Goal: Information Seeking & Learning: Learn about a topic

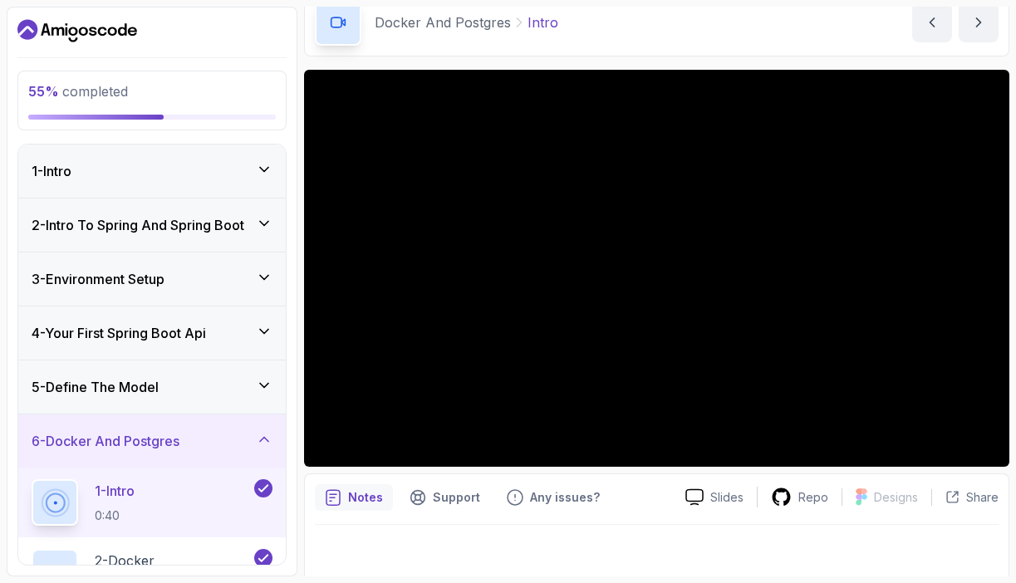
scroll to position [81, 0]
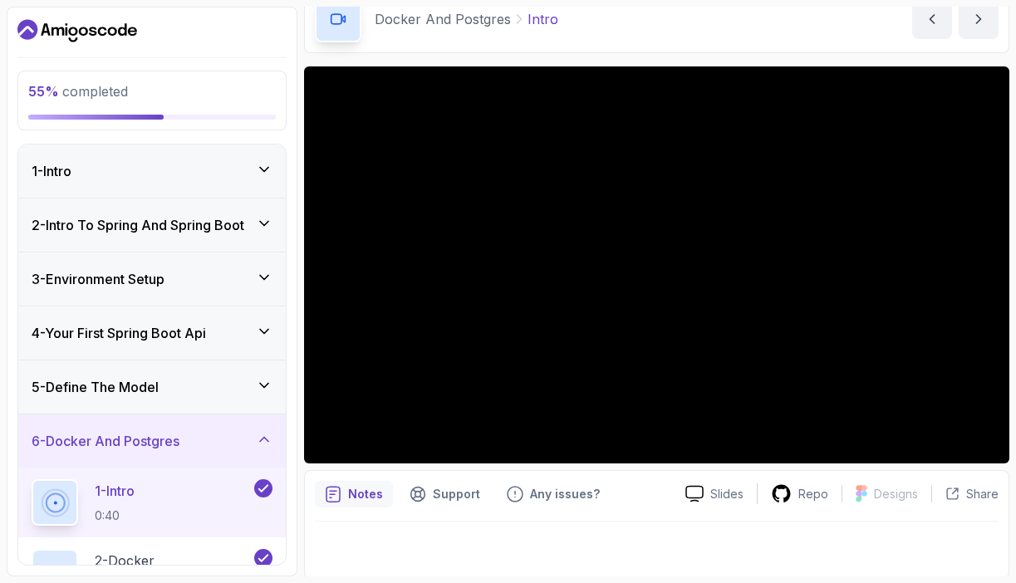
click at [220, 446] on div "6 - Docker And Postgres" at bounding box center [152, 441] width 241 height 20
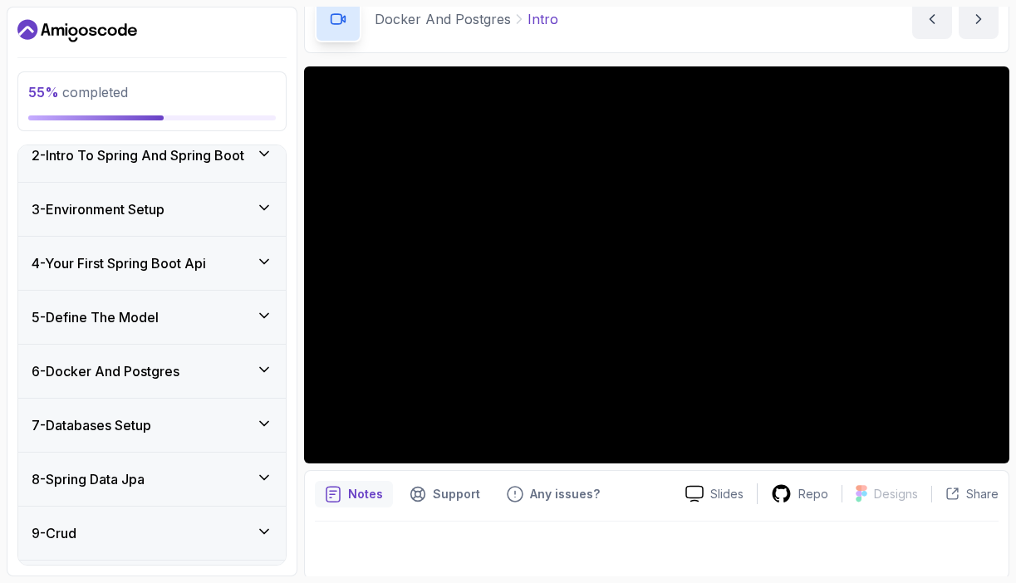
scroll to position [76, 0]
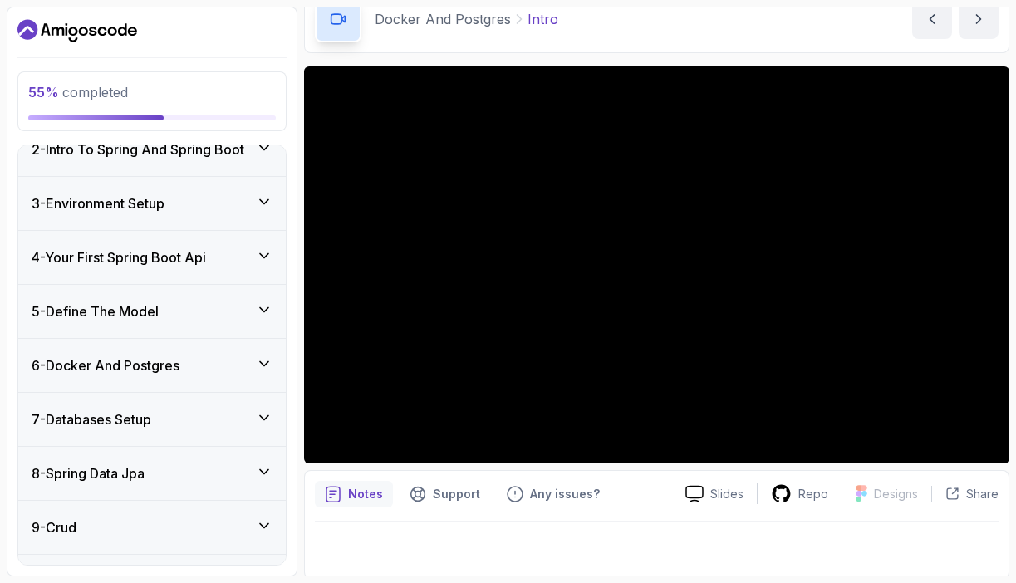
click at [204, 475] on div "8 - Spring Data Jpa" at bounding box center [152, 474] width 241 height 20
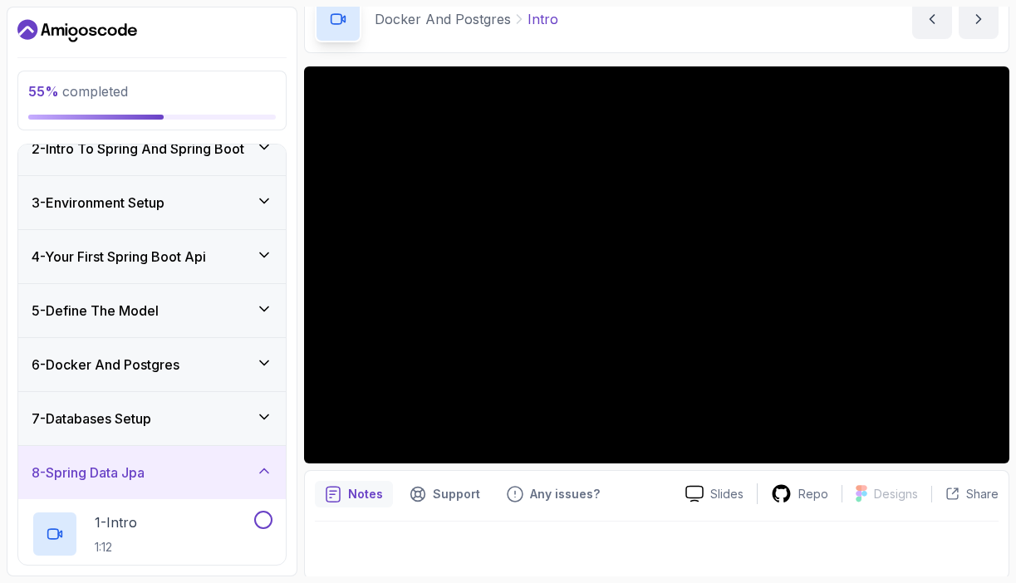
scroll to position [143, 0]
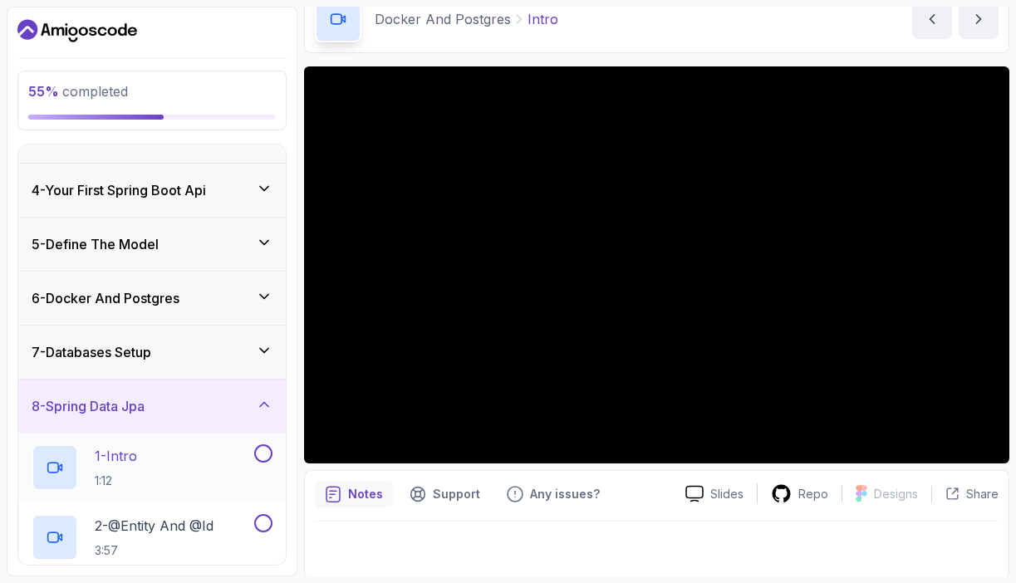
click at [203, 478] on div "1 - Intro 1:12" at bounding box center [141, 467] width 219 height 47
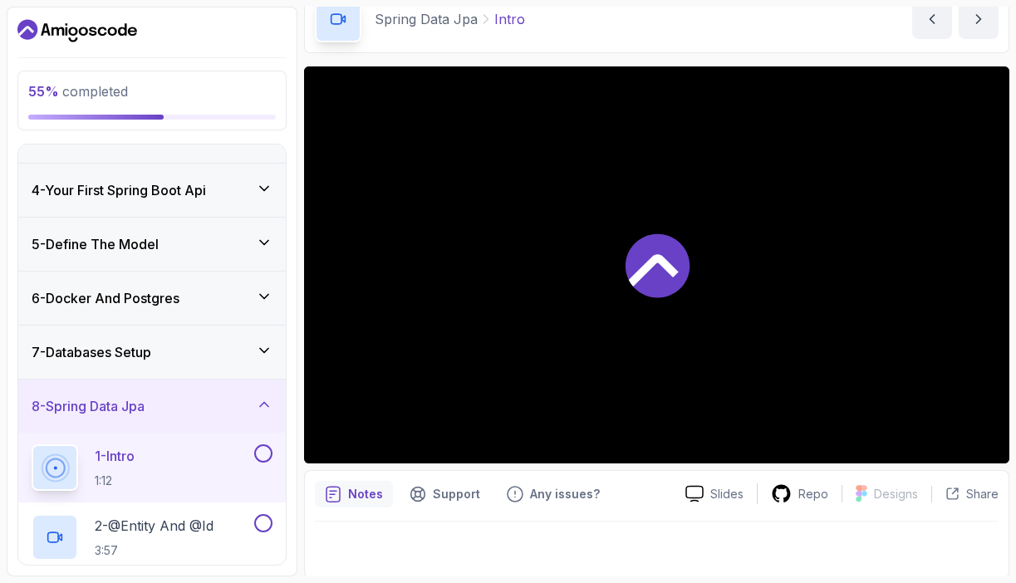
click at [209, 358] on div "7 - Databases Setup" at bounding box center [152, 352] width 241 height 20
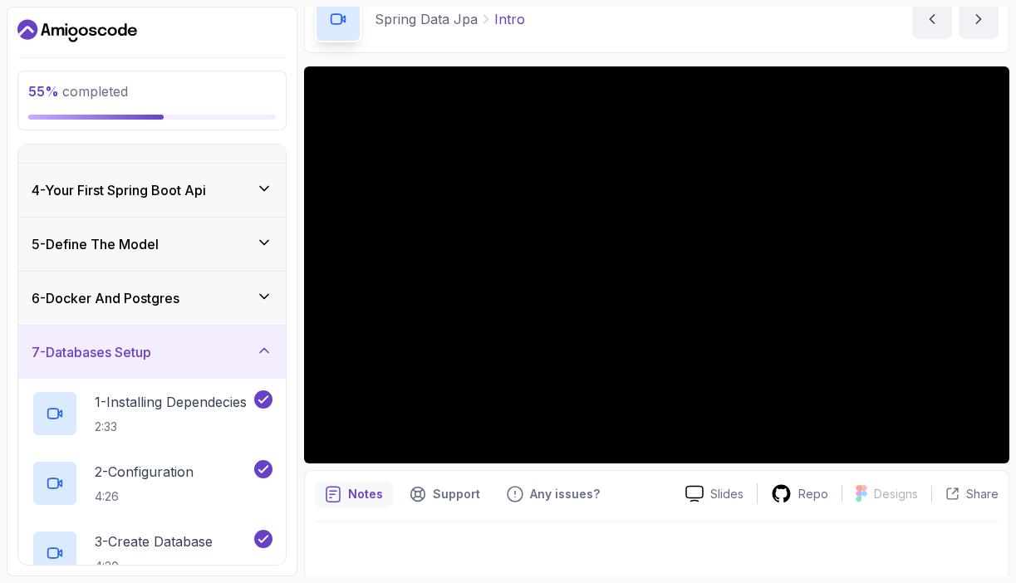
click at [209, 358] on div "7 - Databases Setup" at bounding box center [152, 352] width 241 height 20
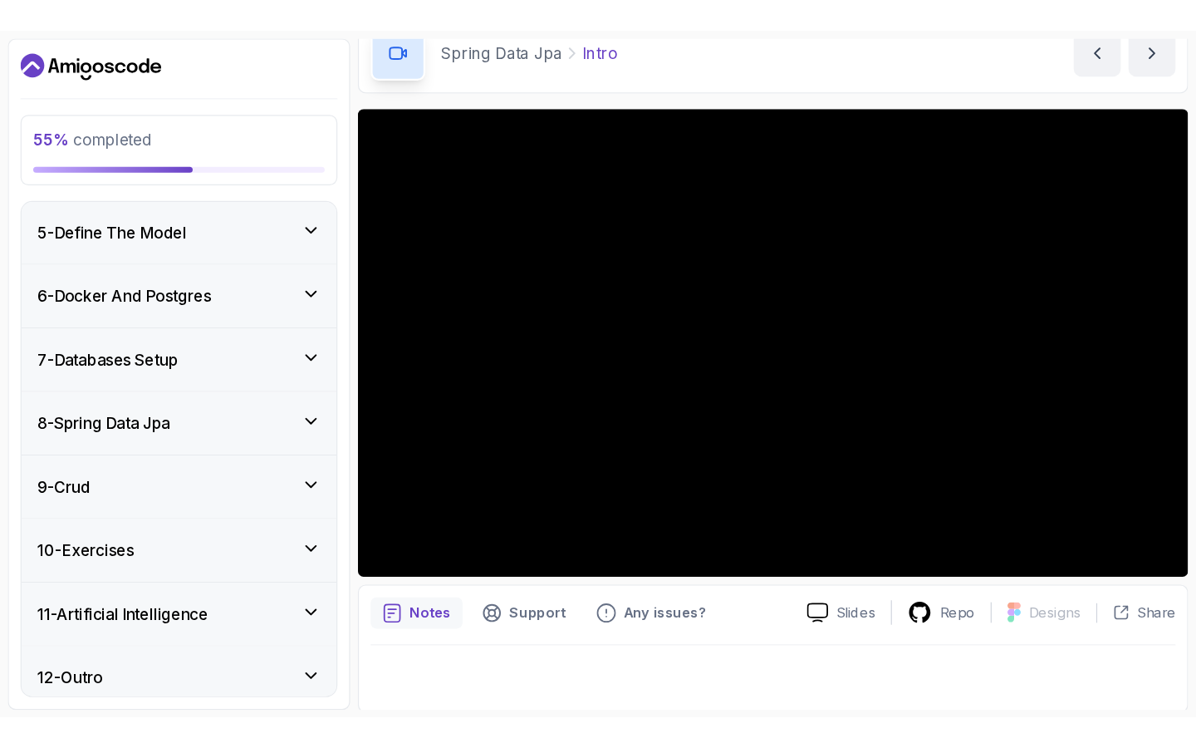
scroll to position [218, 0]
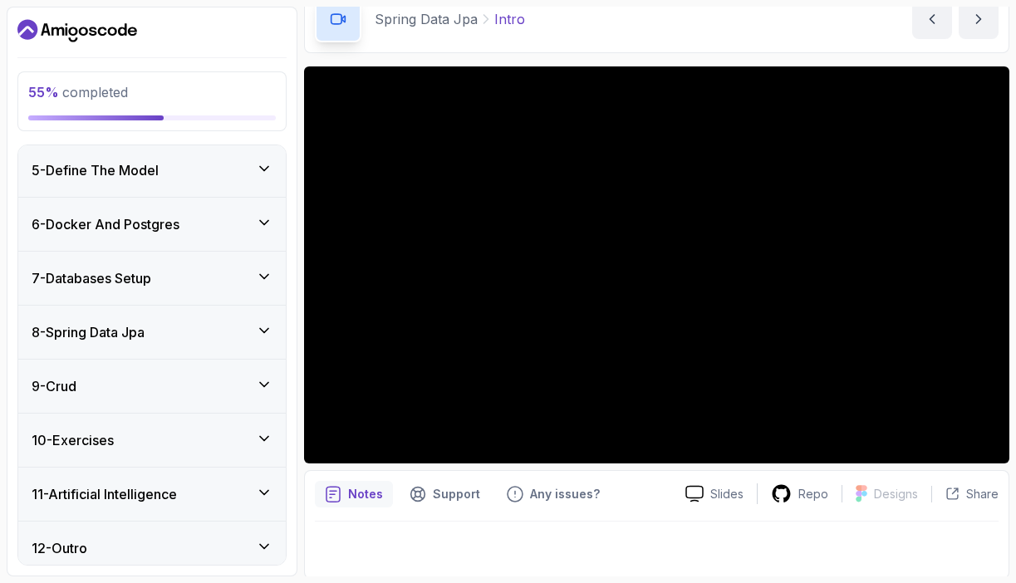
click at [195, 322] on div "8 - Spring Data Jpa" at bounding box center [152, 332] width 241 height 20
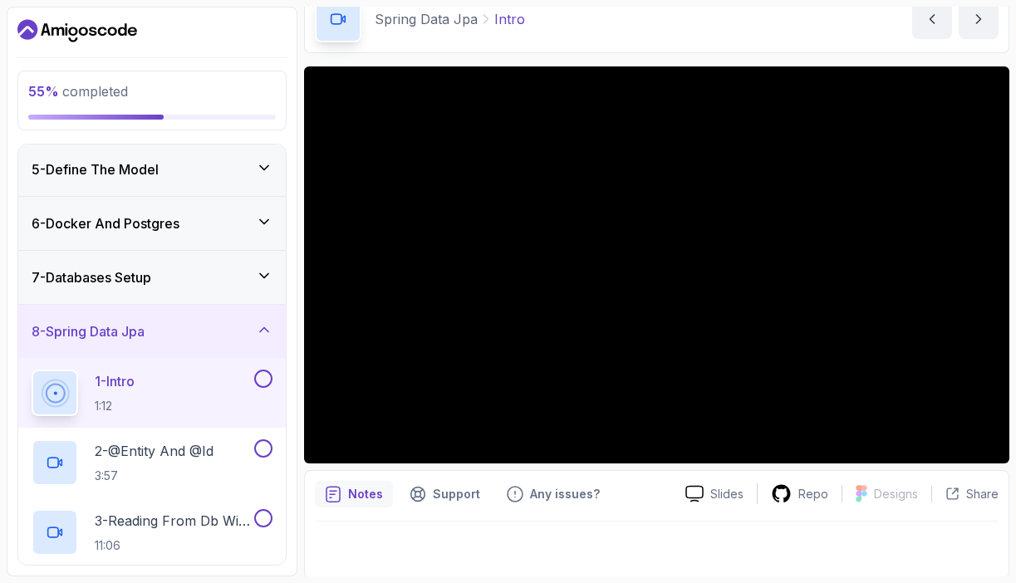
click at [195, 322] on div "8 - Spring Data Jpa" at bounding box center [152, 331] width 241 height 20
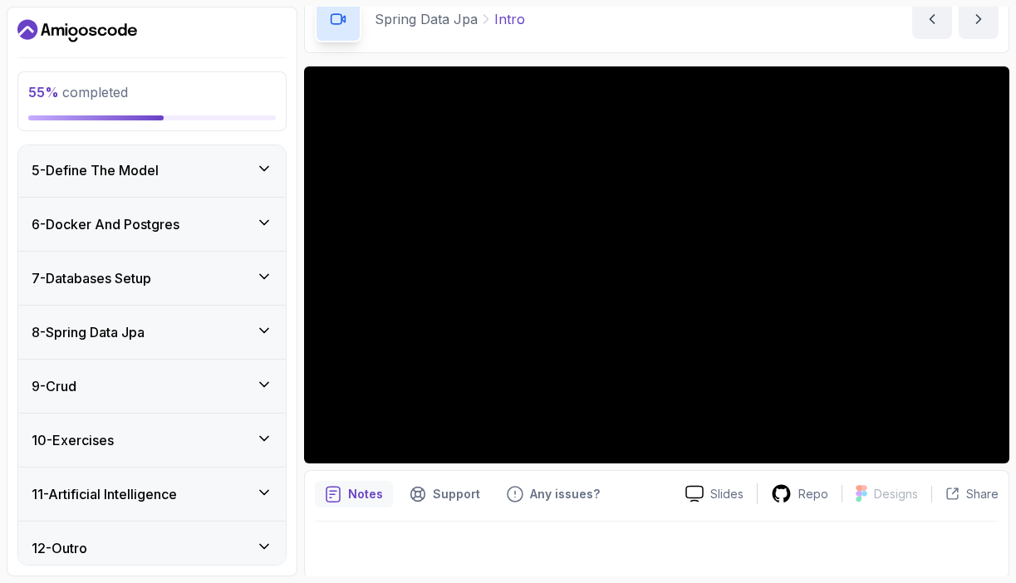
click at [204, 323] on div "8 - Spring Data Jpa" at bounding box center [152, 332] width 241 height 20
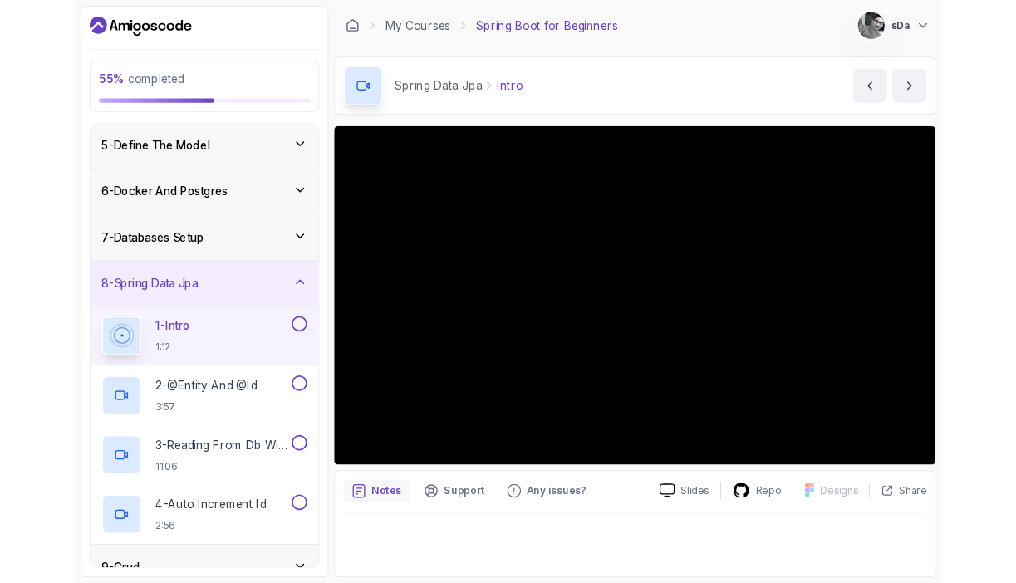
scroll to position [0, 0]
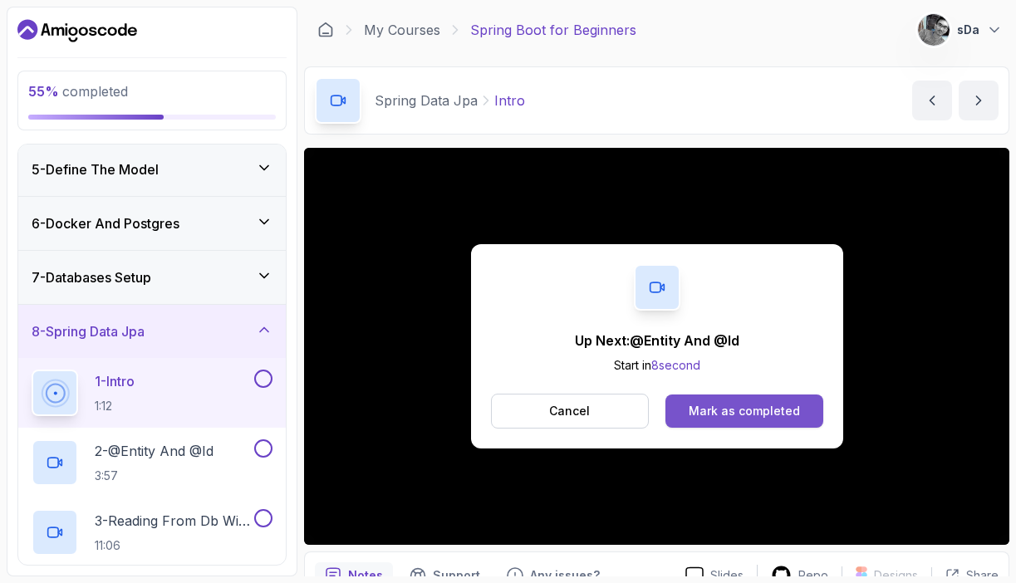
click at [791, 403] on div "Mark as completed" at bounding box center [744, 411] width 111 height 17
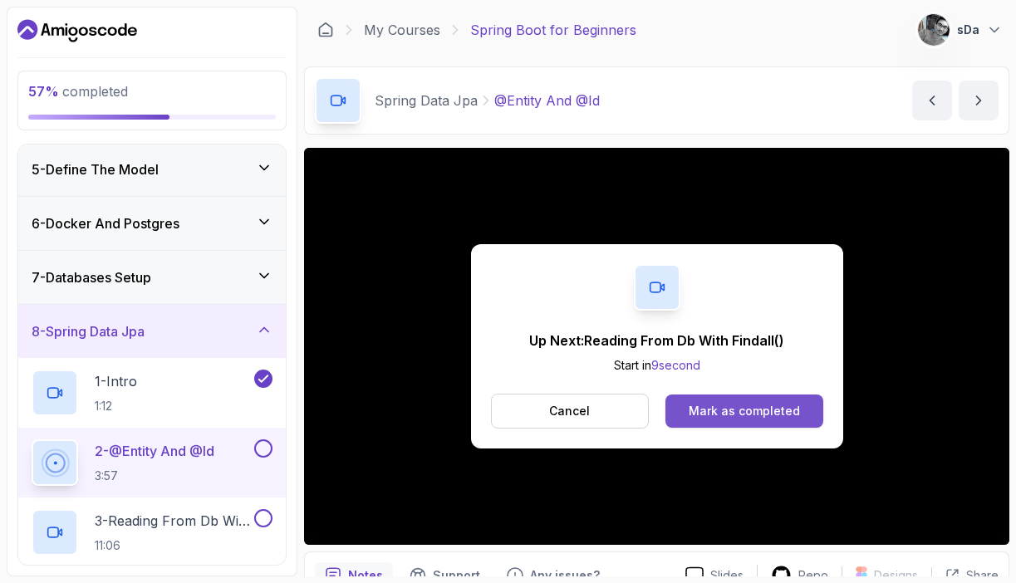
click at [762, 414] on div "Mark as completed" at bounding box center [744, 411] width 111 height 17
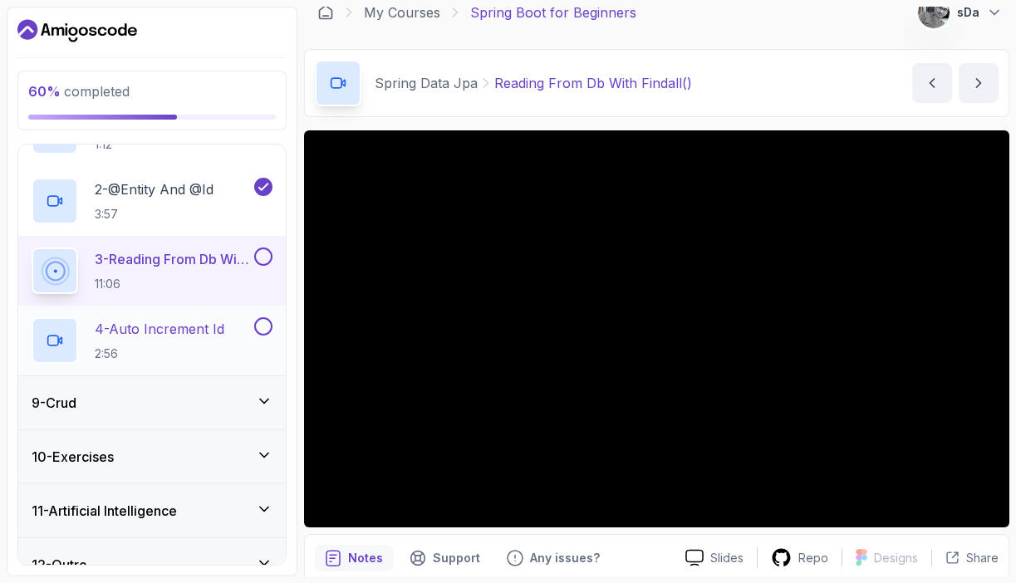
scroll to position [506, 0]
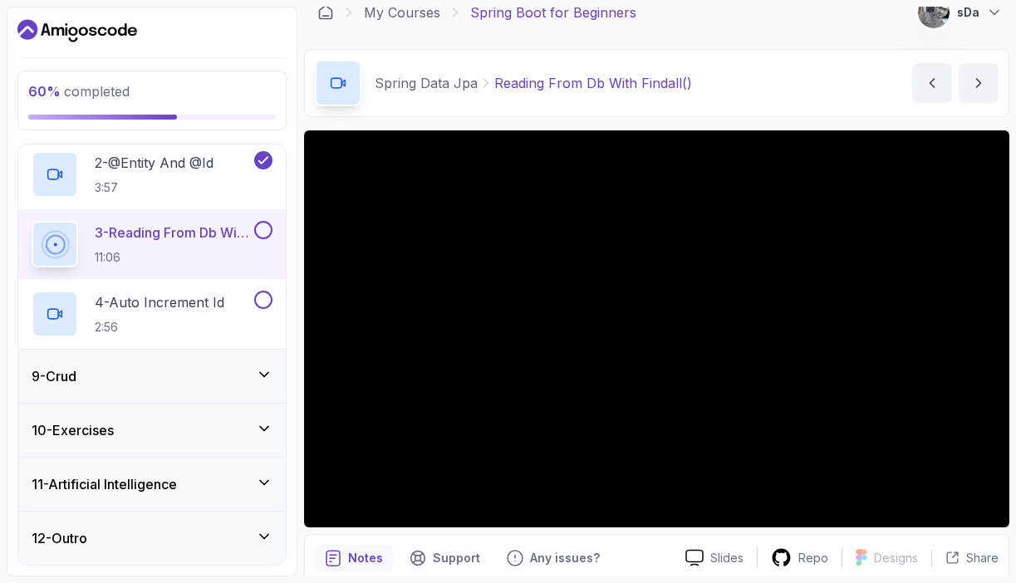
click at [192, 486] on div "11 - Artificial Intelligence" at bounding box center [152, 484] width 241 height 20
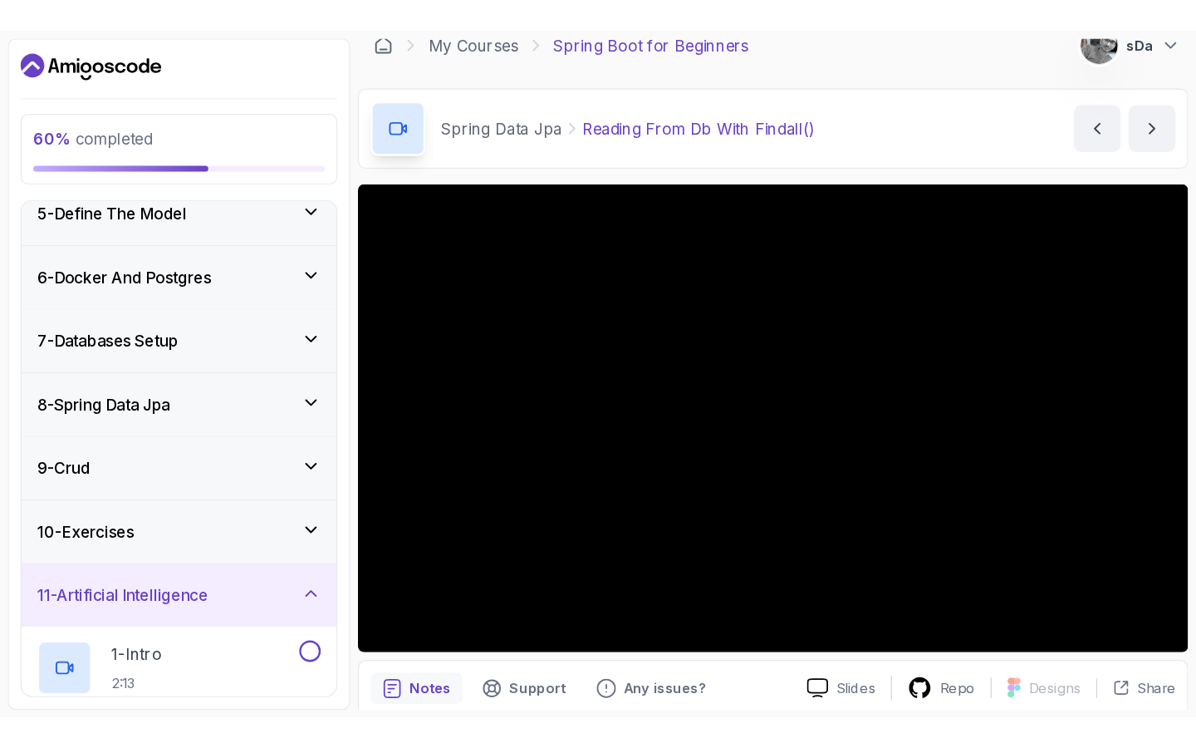
scroll to position [223, 0]
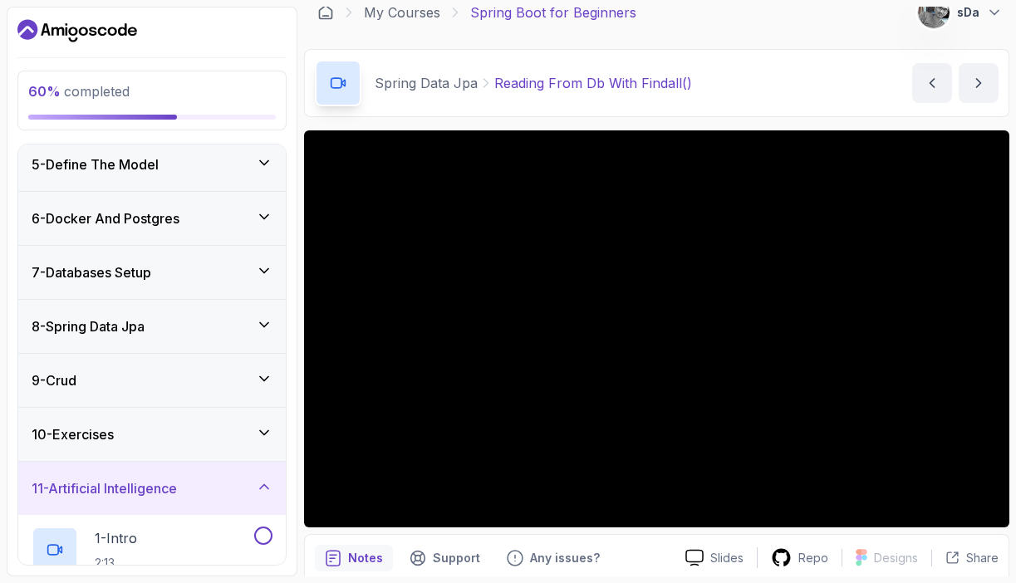
click at [192, 486] on div "11 - Artificial Intelligence" at bounding box center [152, 489] width 241 height 20
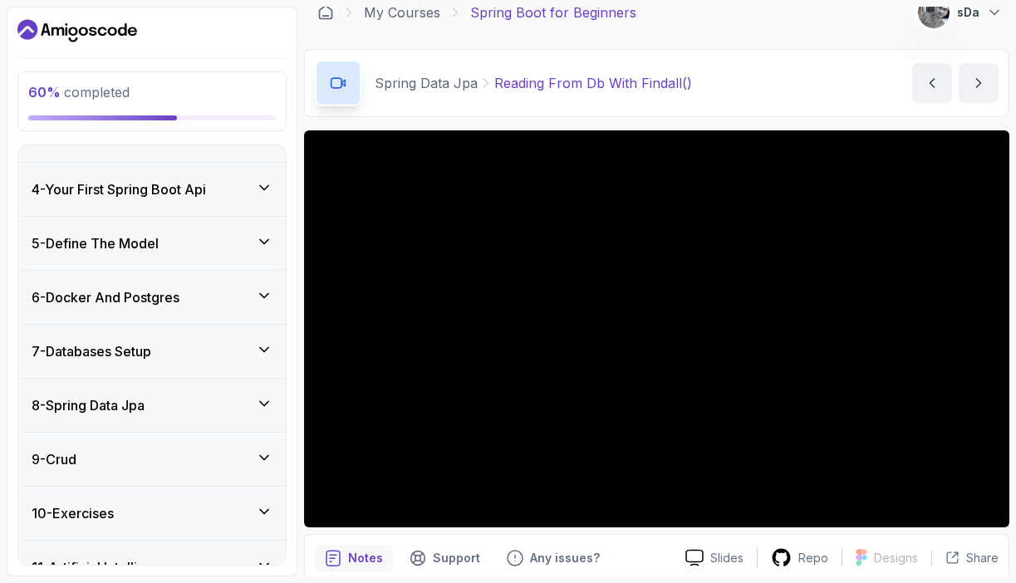
scroll to position [227, 0]
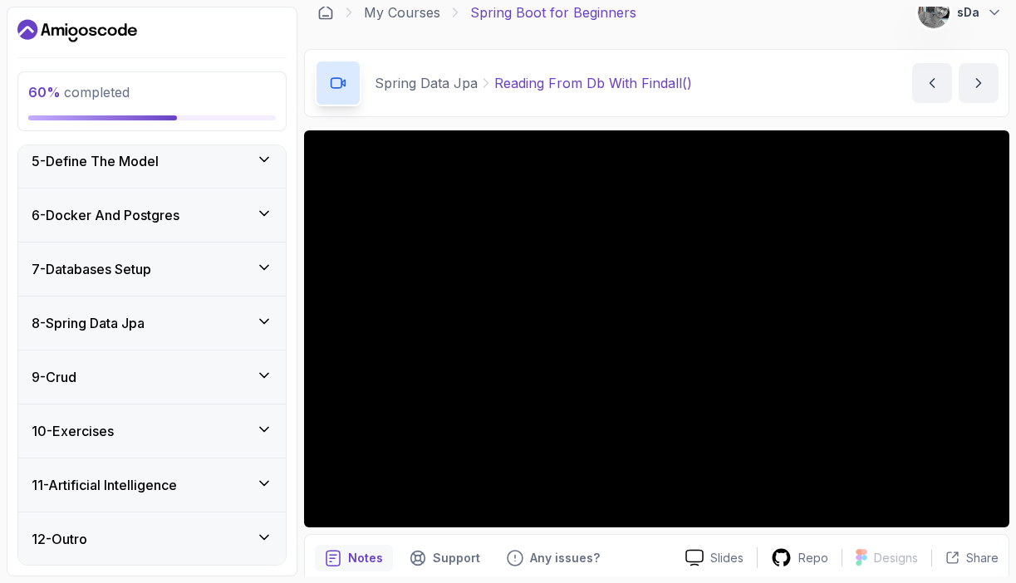
click at [145, 329] on h3 "8 - Spring Data Jpa" at bounding box center [88, 323] width 113 height 20
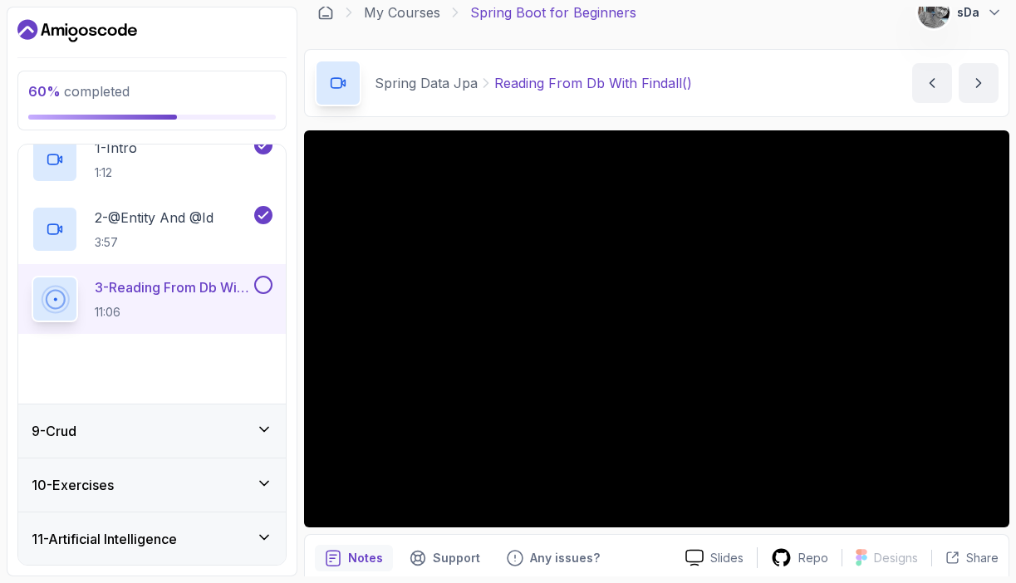
scroll to position [506, 0]
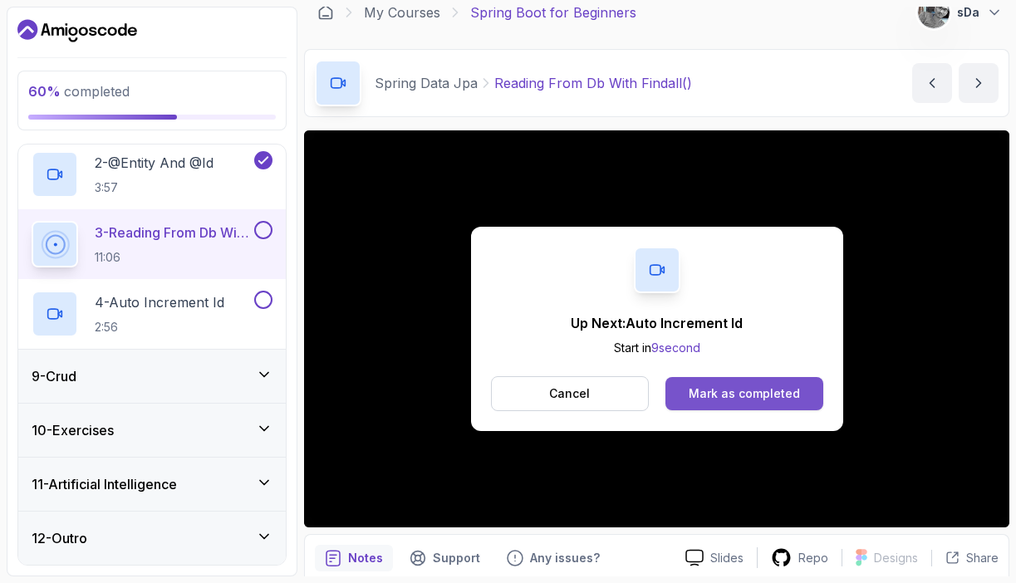
click at [753, 396] on div "Mark as completed" at bounding box center [744, 393] width 111 height 17
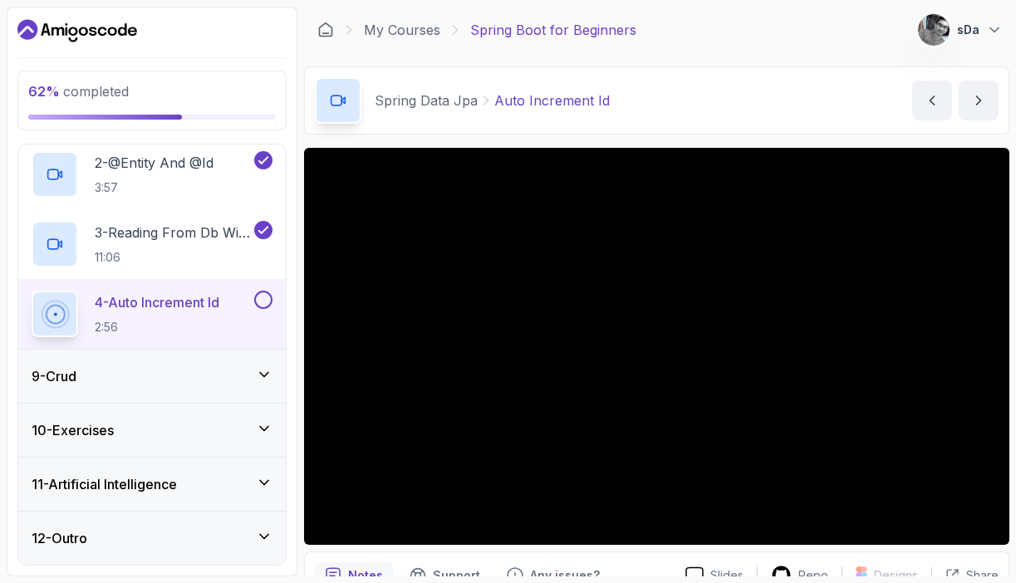
click at [259, 363] on div "9 - Crud" at bounding box center [151, 376] width 267 height 53
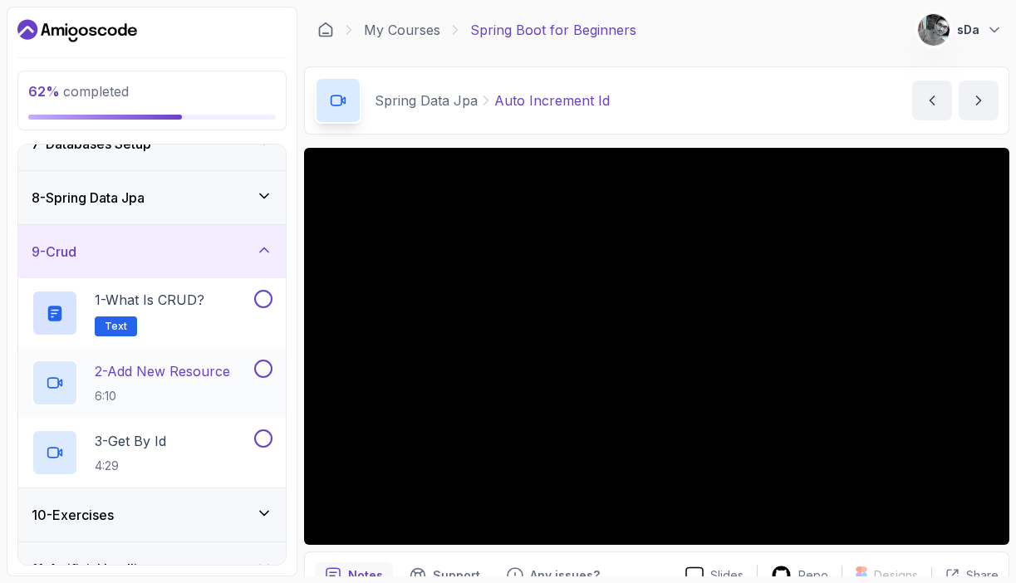
scroll to position [348, 0]
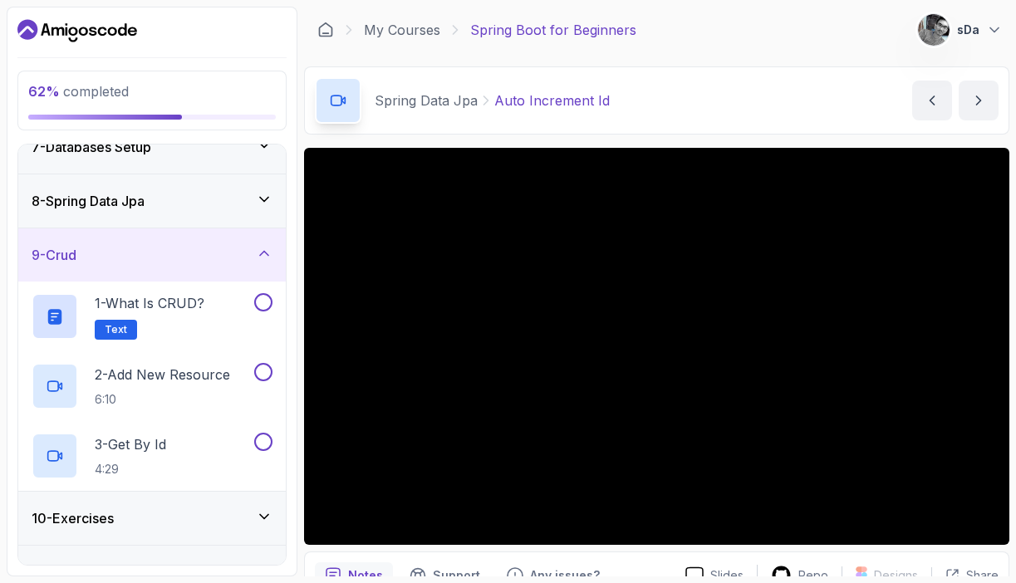
click at [248, 260] on div "9 - Crud" at bounding box center [152, 255] width 241 height 20
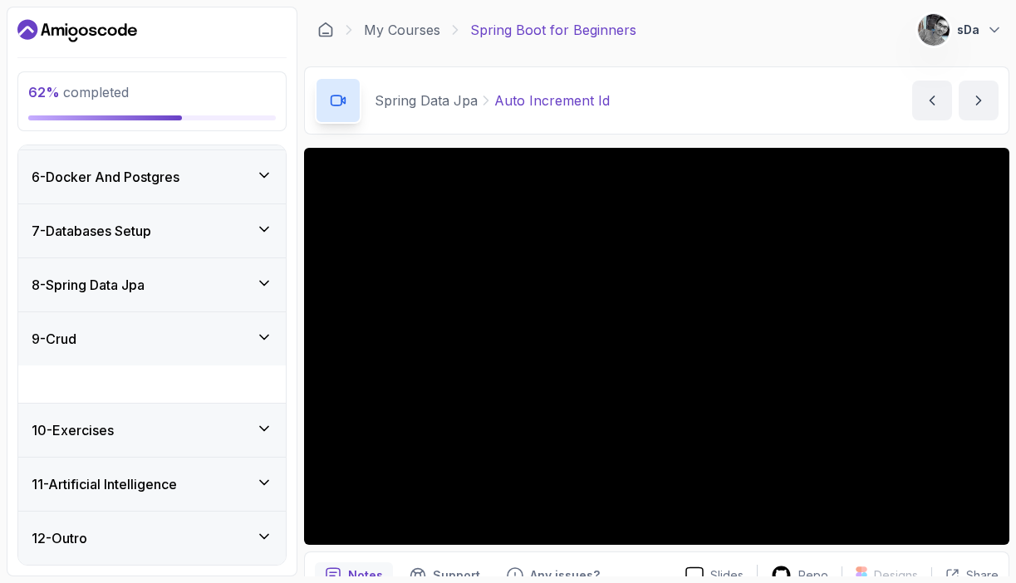
scroll to position [227, 0]
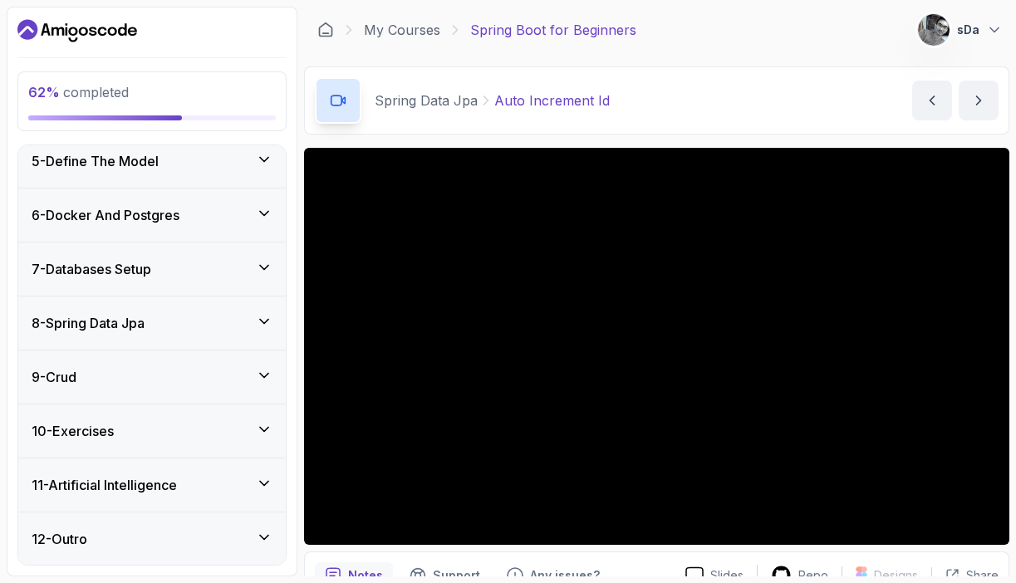
click at [215, 422] on div "10 - Exercises" at bounding box center [152, 431] width 241 height 20
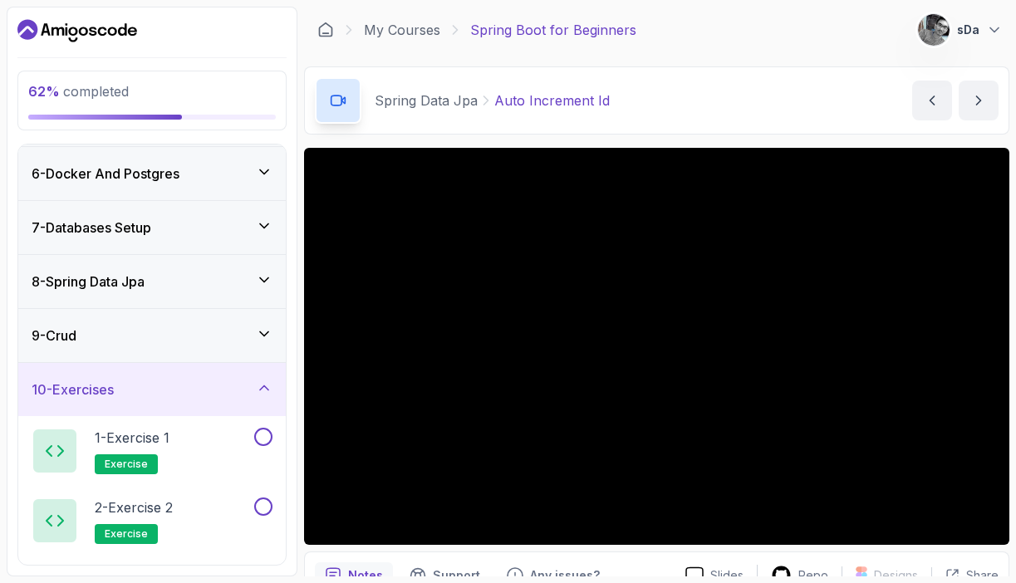
click at [222, 401] on div "10 - Exercises" at bounding box center [151, 389] width 267 height 53
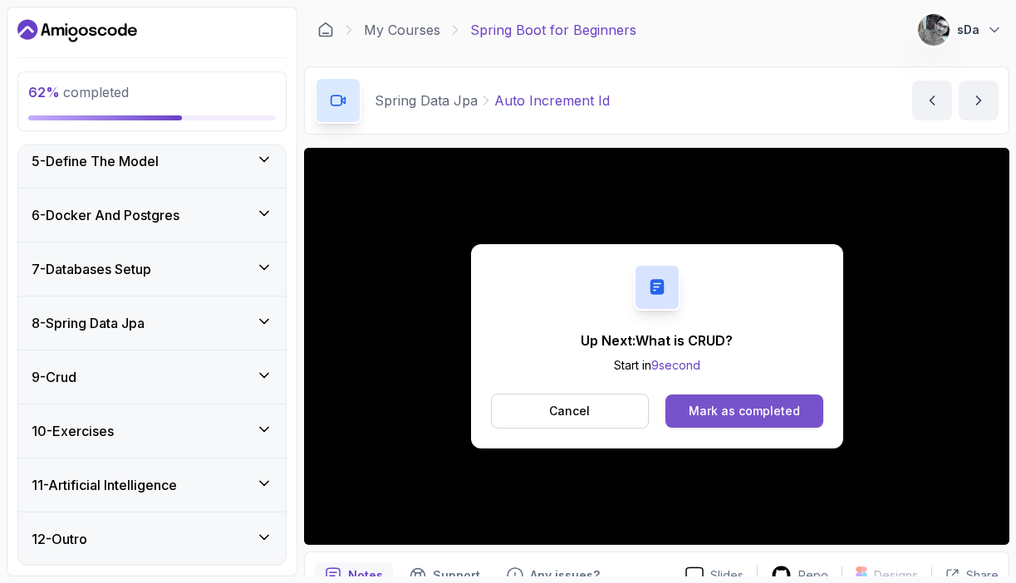
click at [704, 413] on div "Mark as completed" at bounding box center [744, 411] width 111 height 17
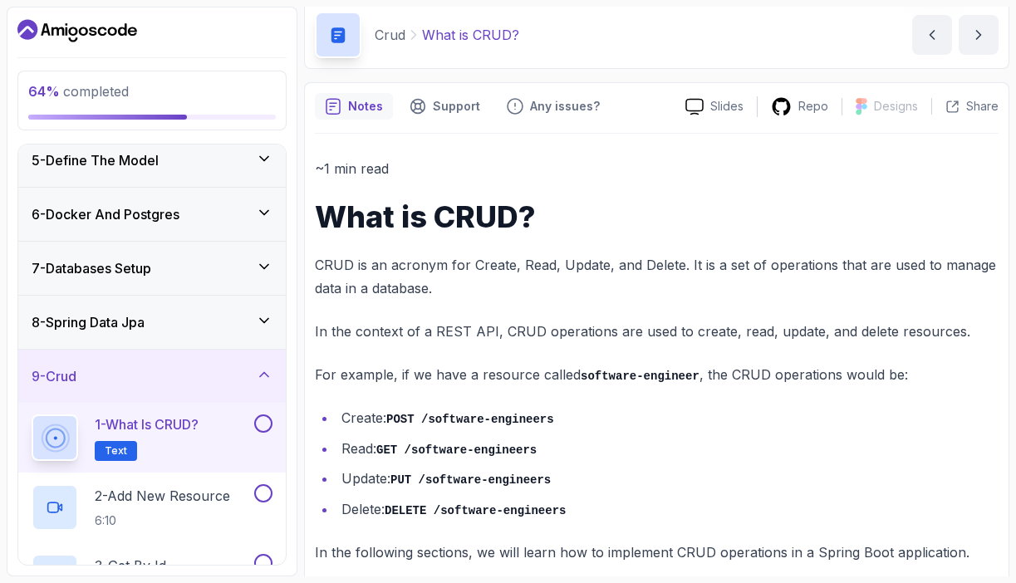
scroll to position [86, 0]
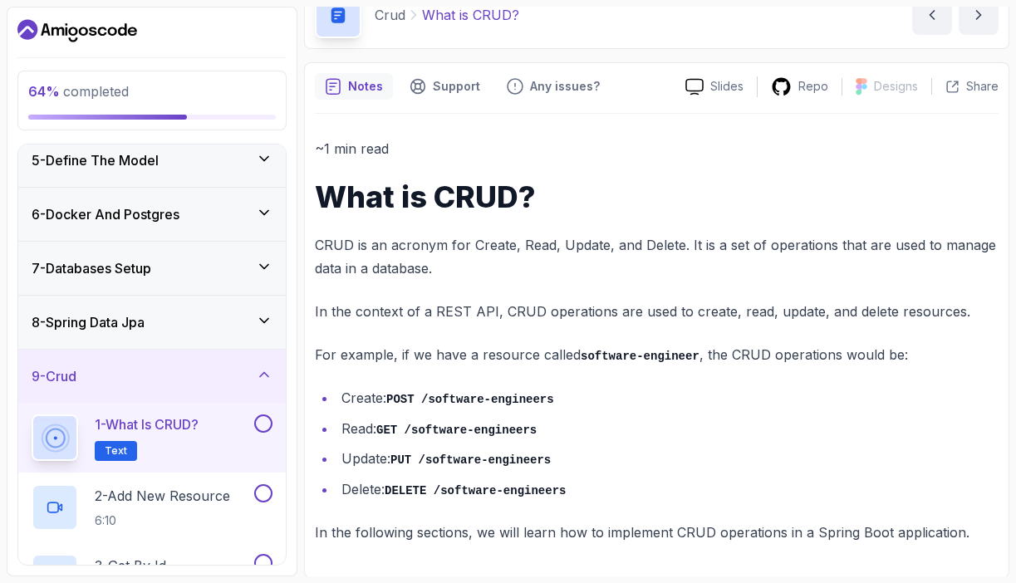
click at [264, 415] on button at bounding box center [263, 424] width 18 height 18
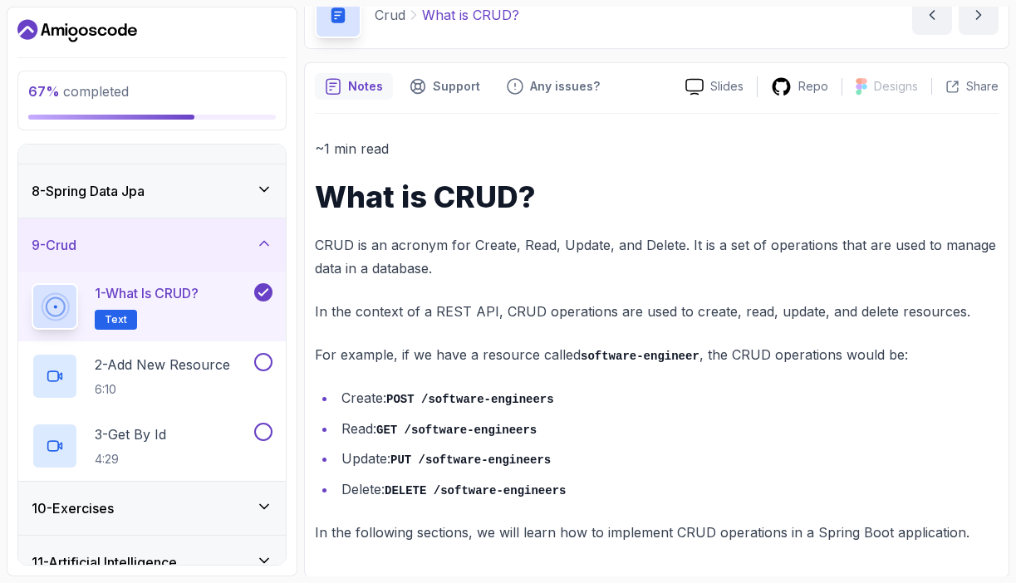
scroll to position [436, 0]
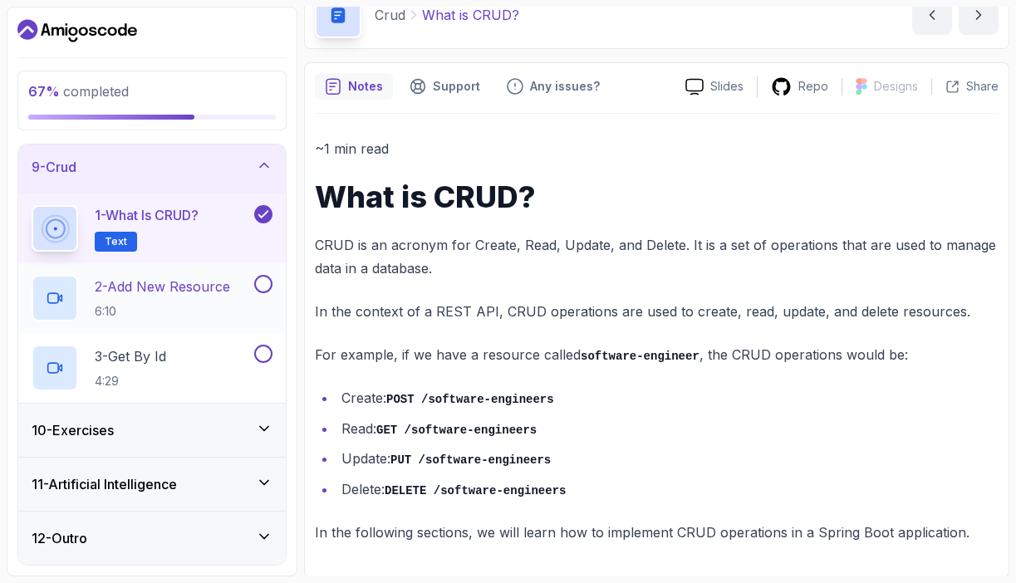
click at [270, 289] on button at bounding box center [263, 284] width 18 height 18
click at [59, 296] on icon at bounding box center [55, 298] width 17 height 17
click at [141, 279] on p "2 - Add New Resource" at bounding box center [162, 287] width 135 height 20
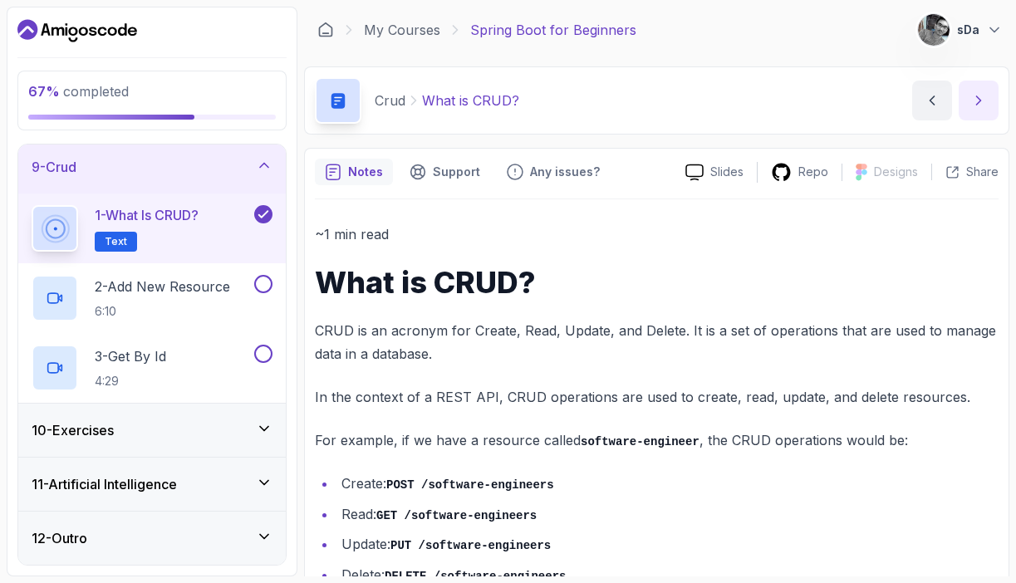
click at [984, 98] on icon "next content" at bounding box center [978, 100] width 17 height 17
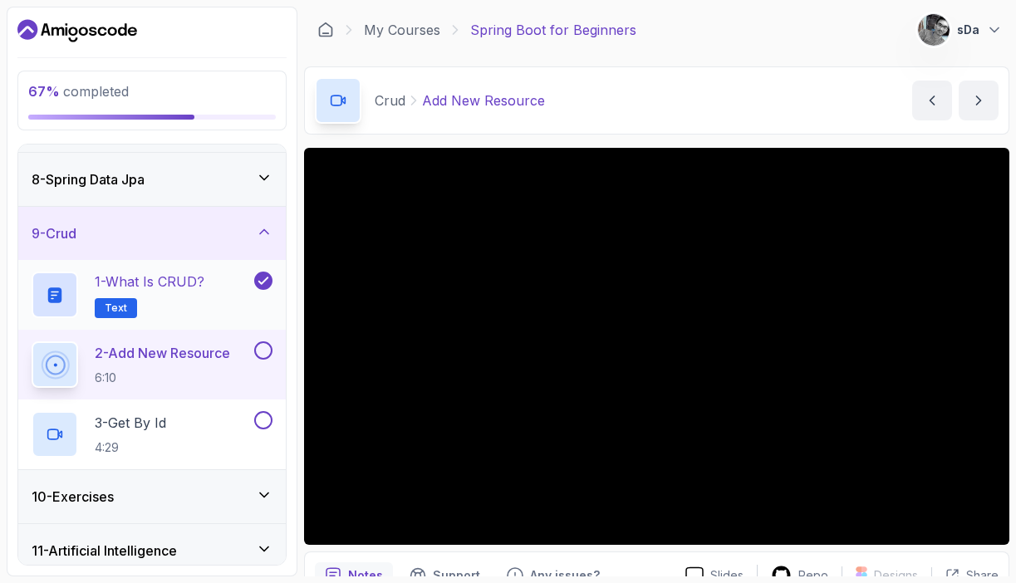
scroll to position [317, 0]
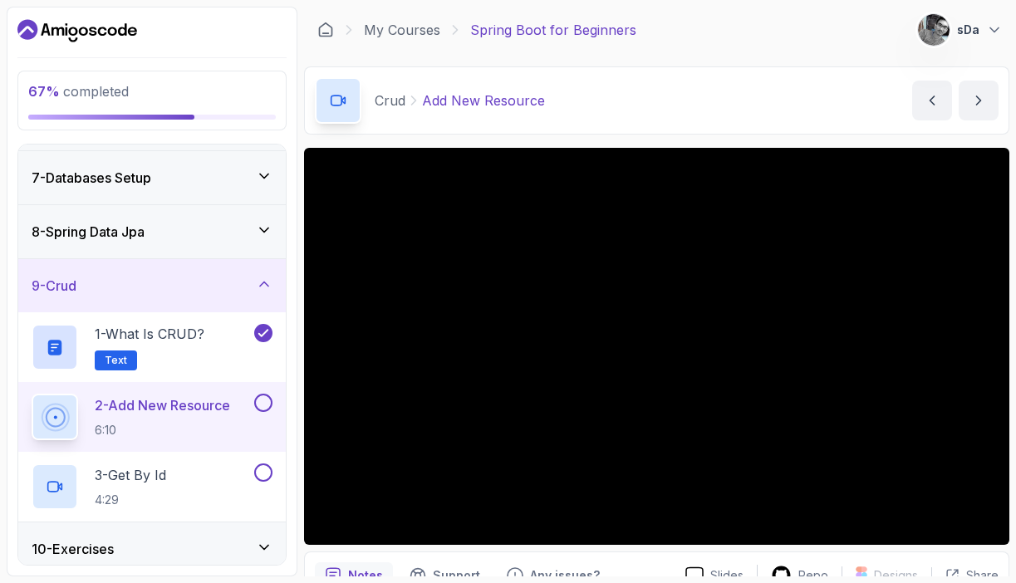
click at [217, 286] on div "9 - Crud" at bounding box center [152, 286] width 241 height 20
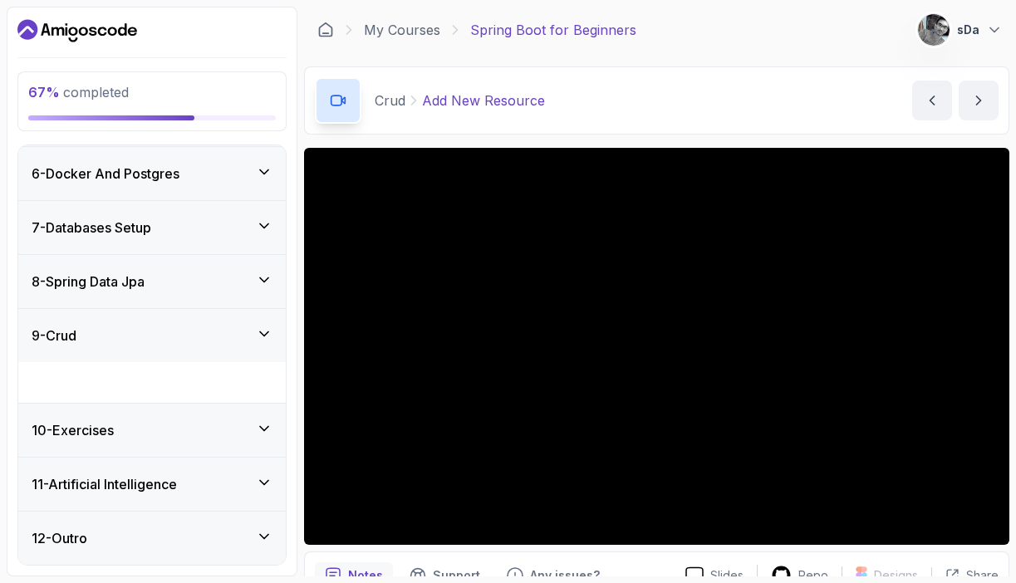
scroll to position [227, 0]
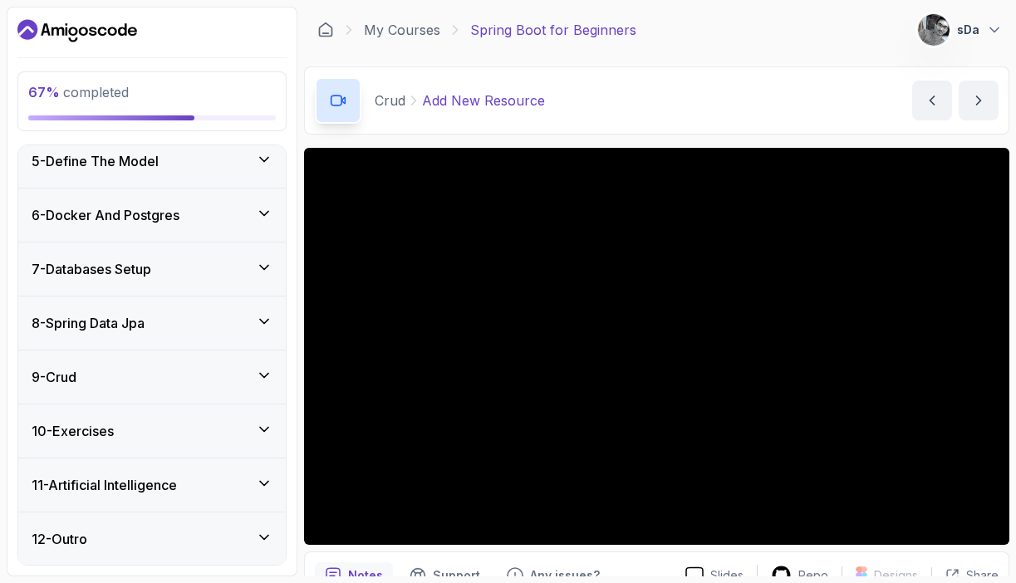
click at [195, 326] on div "8 - Spring Data Jpa" at bounding box center [152, 323] width 241 height 20
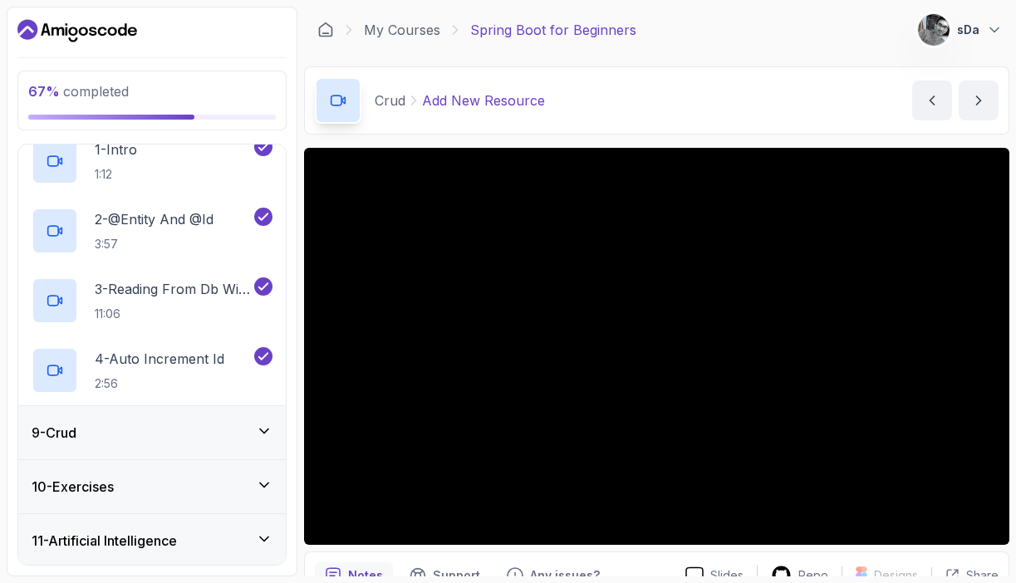
scroll to position [464, 0]
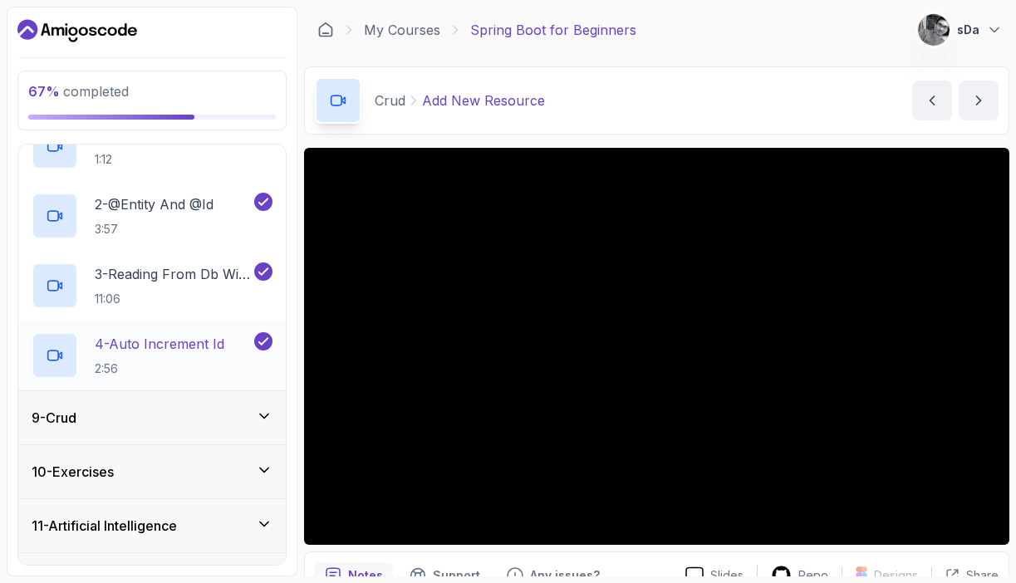
click at [216, 341] on p "4 - Auto Increment Id" at bounding box center [160, 344] width 130 height 20
click at [46, 356] on div at bounding box center [55, 355] width 47 height 47
click at [68, 349] on div at bounding box center [55, 355] width 47 height 47
click at [150, 331] on div "4 - Auto Increment Id 2:56" at bounding box center [151, 356] width 267 height 70
click at [158, 344] on p "4 - Auto Increment Id" at bounding box center [160, 344] width 130 height 20
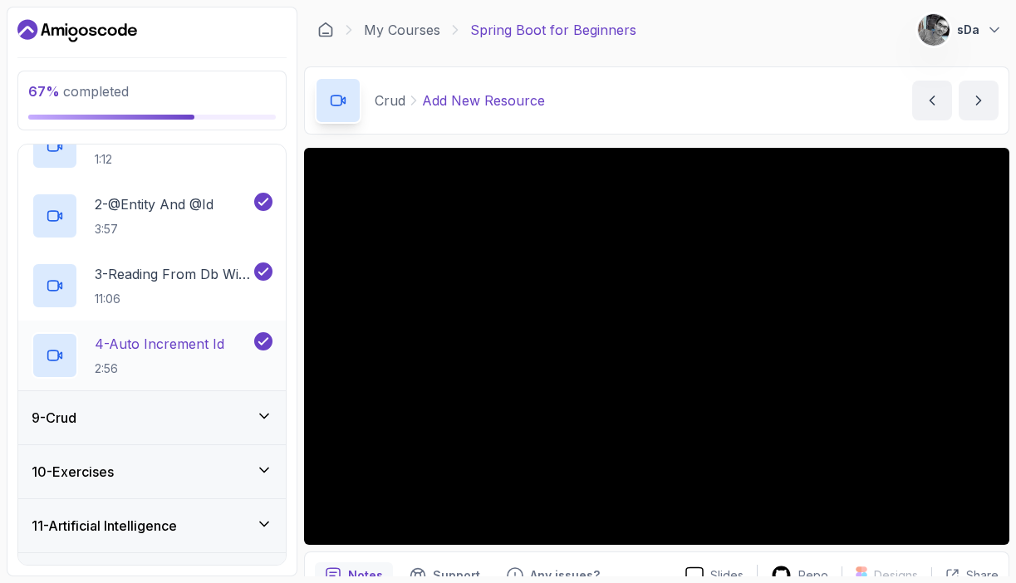
click at [158, 344] on p "4 - Auto Increment Id" at bounding box center [160, 344] width 130 height 20
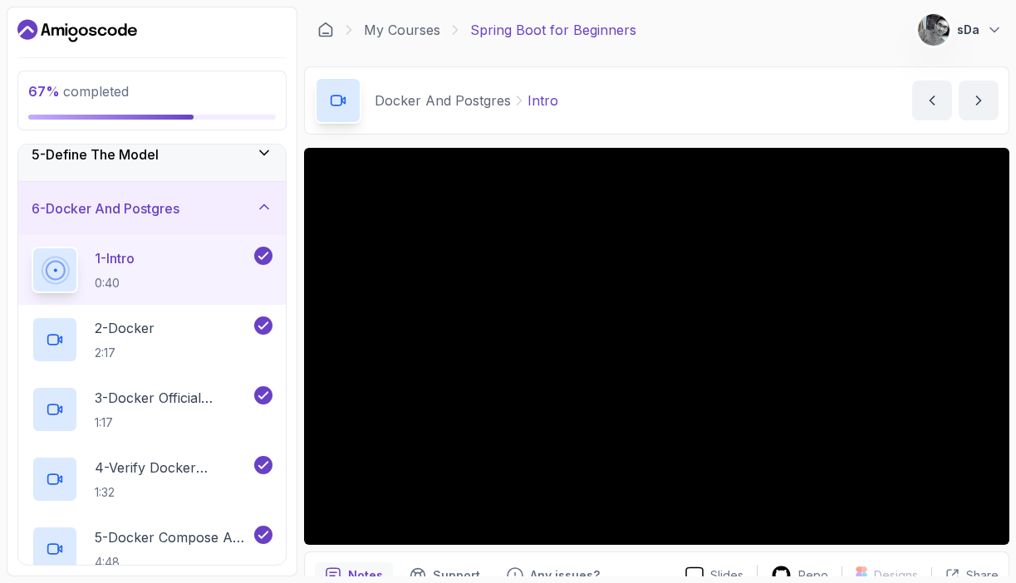
scroll to position [158, 0]
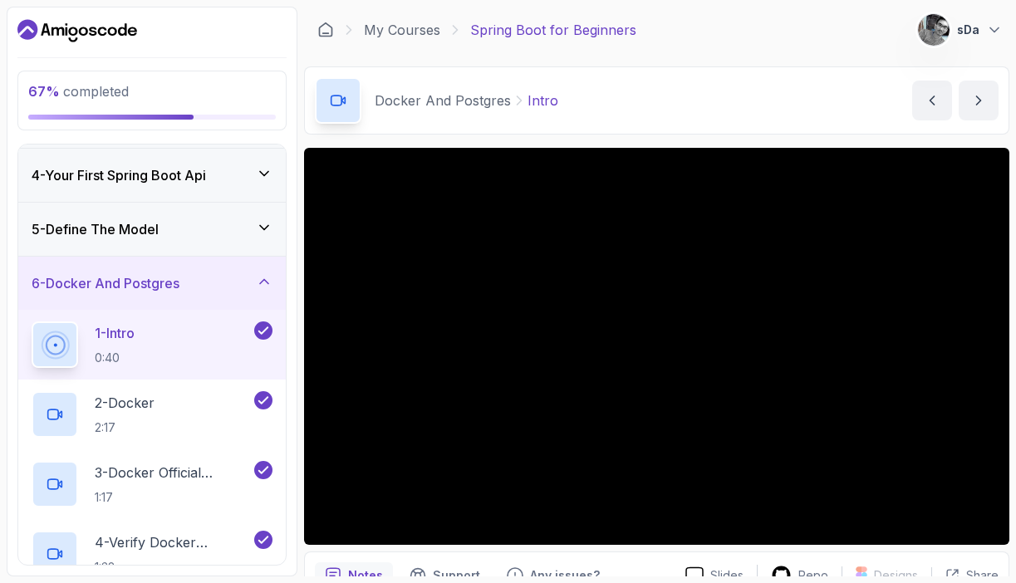
click at [135, 285] on h3 "6 - Docker And Postgres" at bounding box center [106, 283] width 148 height 20
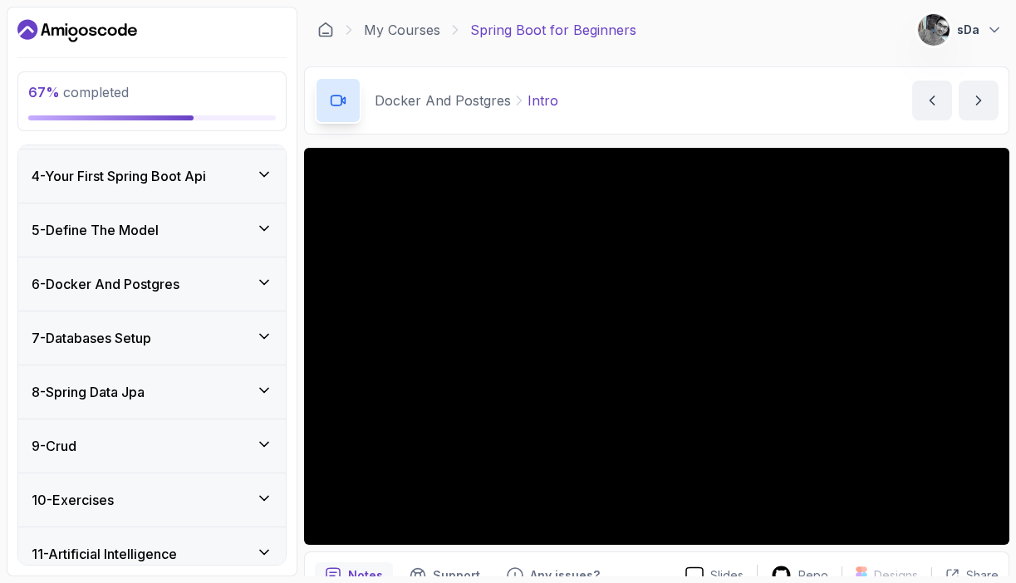
click at [134, 400] on h3 "8 - Spring Data Jpa" at bounding box center [88, 392] width 113 height 20
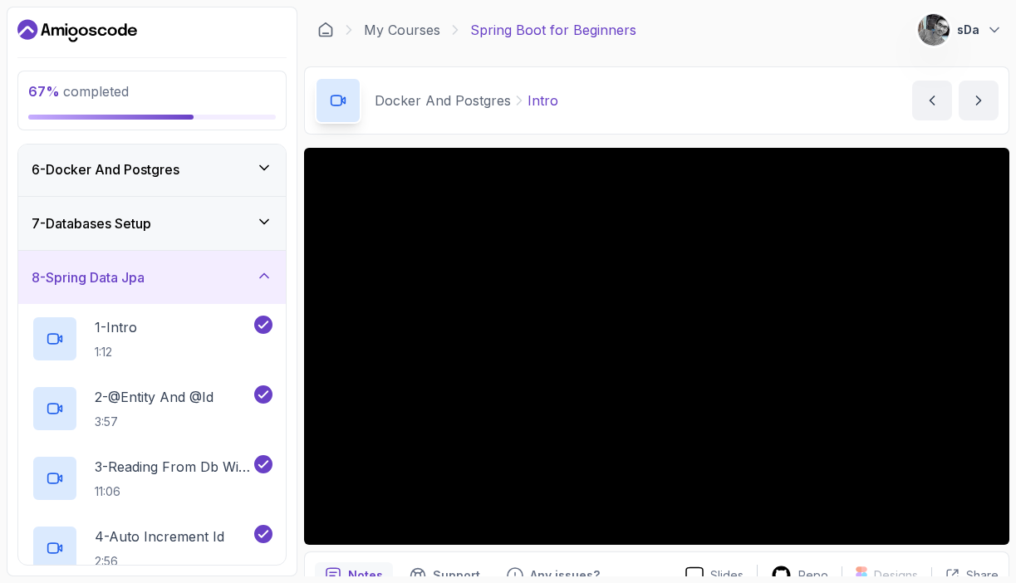
scroll to position [405, 0]
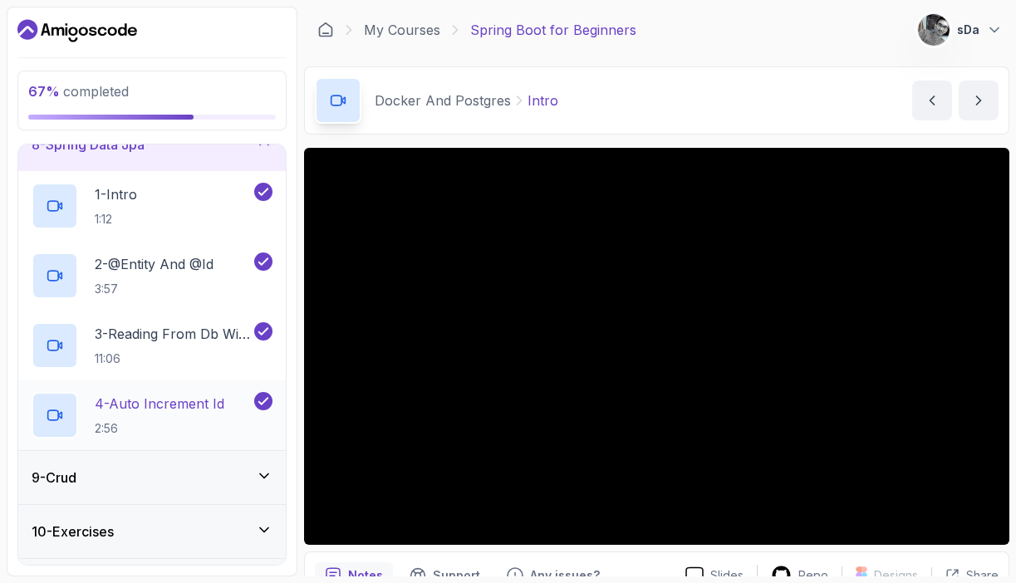
click at [114, 408] on p "4 - Auto Increment Id" at bounding box center [160, 404] width 130 height 20
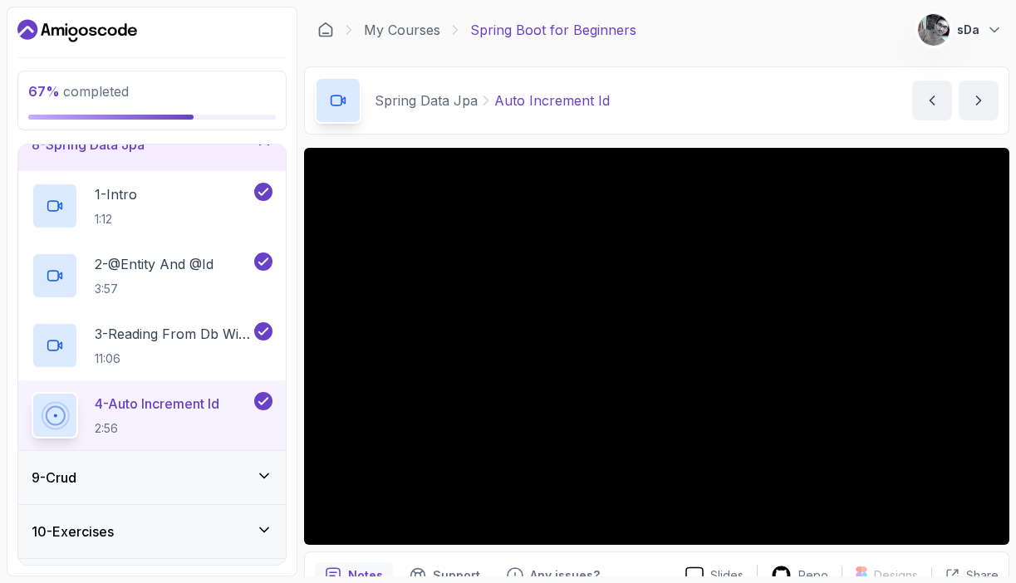
click at [204, 166] on div "8 - Spring Data Jpa" at bounding box center [151, 144] width 267 height 53
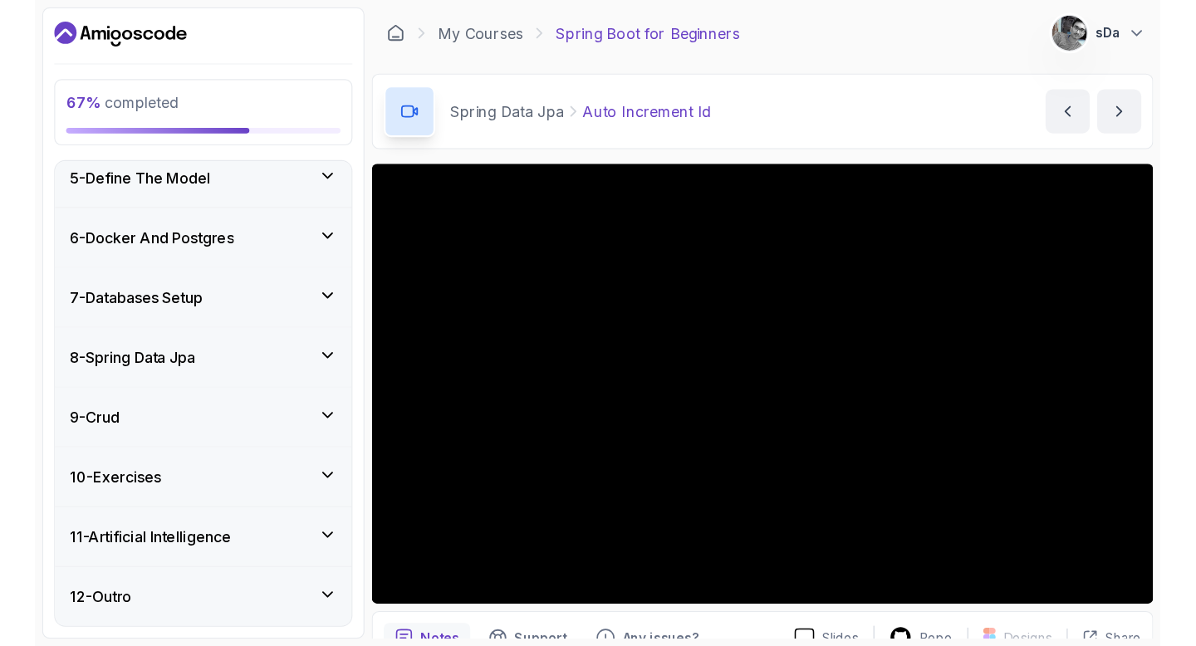
scroll to position [227, 0]
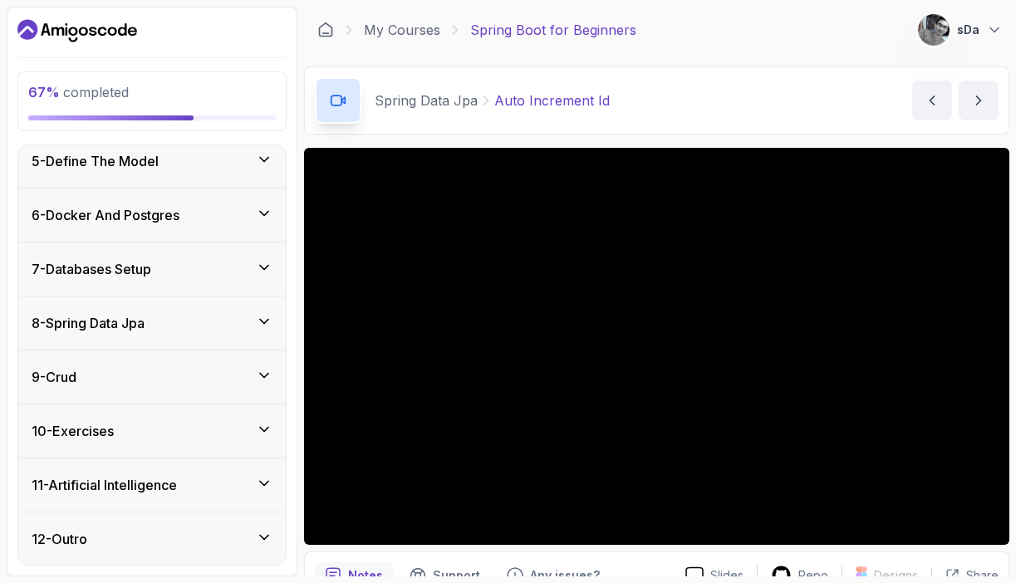
click at [181, 371] on div "9 - Crud" at bounding box center [152, 377] width 241 height 20
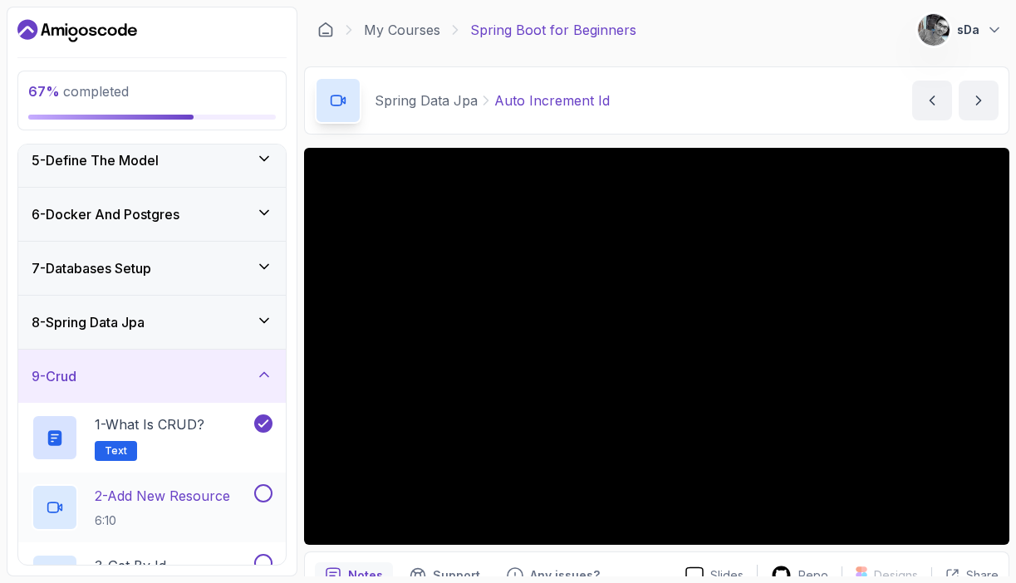
click at [184, 503] on p "2 - Add New Resource" at bounding box center [162, 496] width 135 height 20
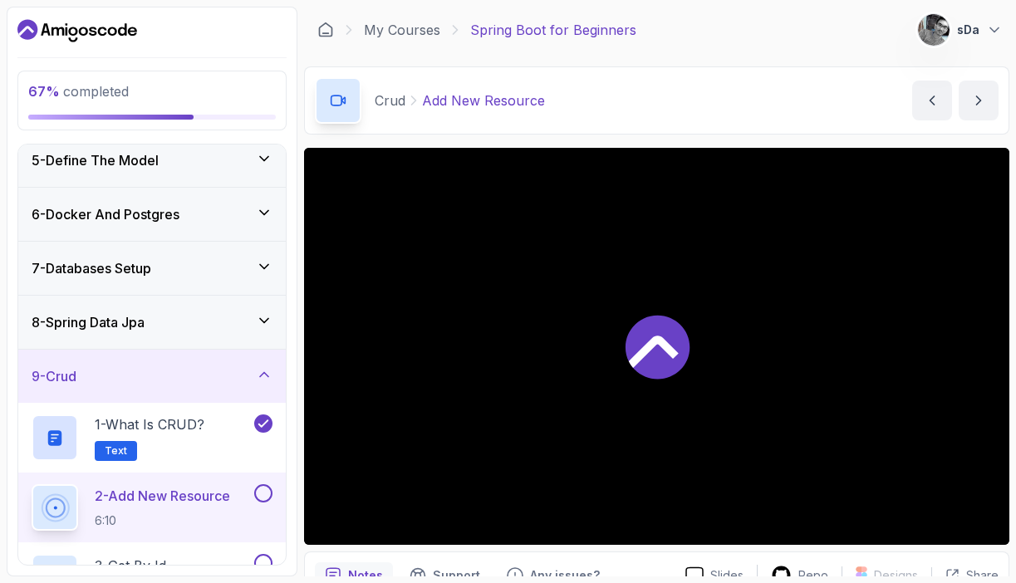
click at [185, 493] on p "2 - Add New Resource" at bounding box center [162, 496] width 135 height 20
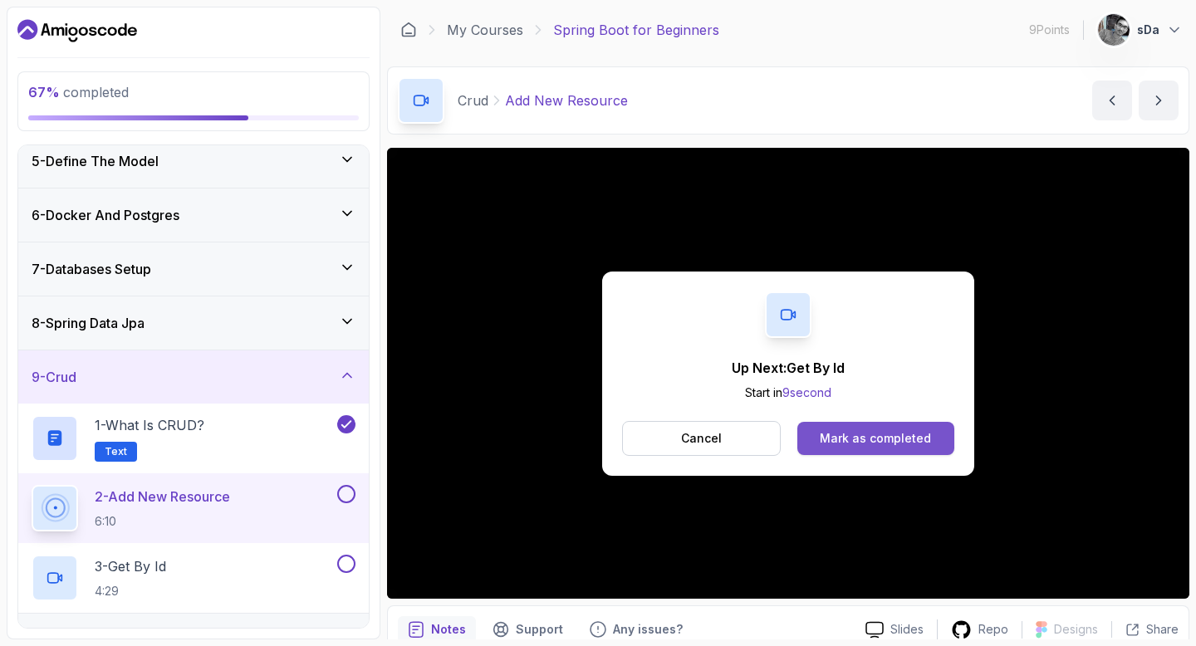
click at [869, 439] on div "Mark as completed" at bounding box center [875, 438] width 111 height 17
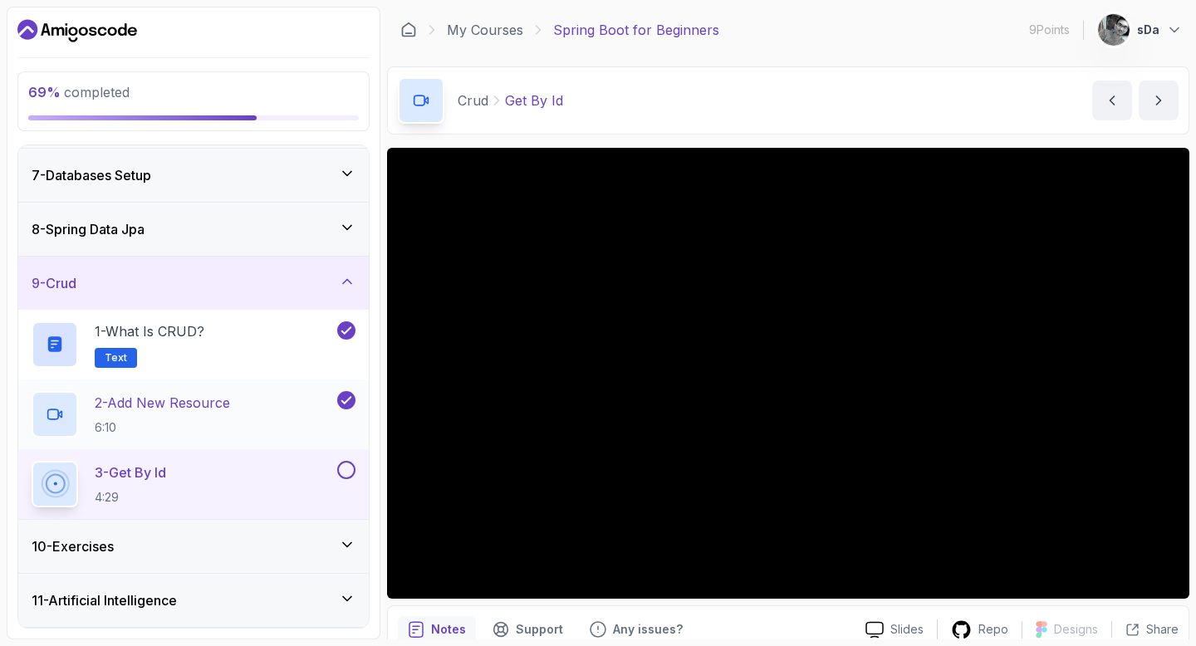
scroll to position [373, 0]
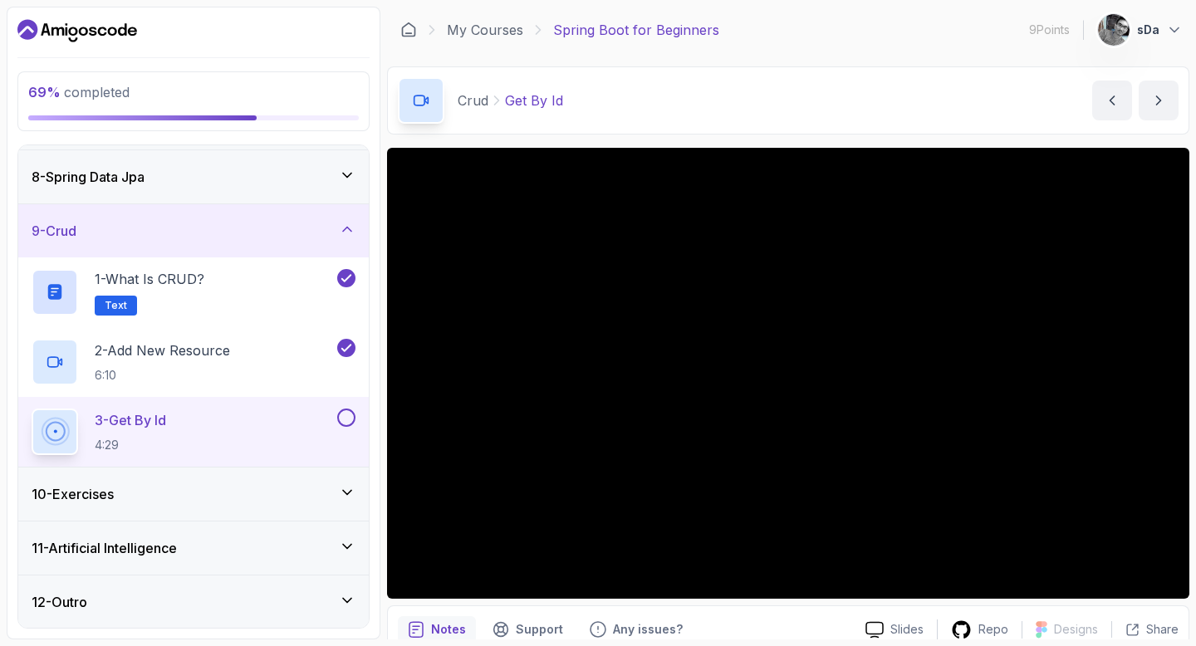
click at [307, 489] on div "10 - Exercises" at bounding box center [194, 494] width 324 height 20
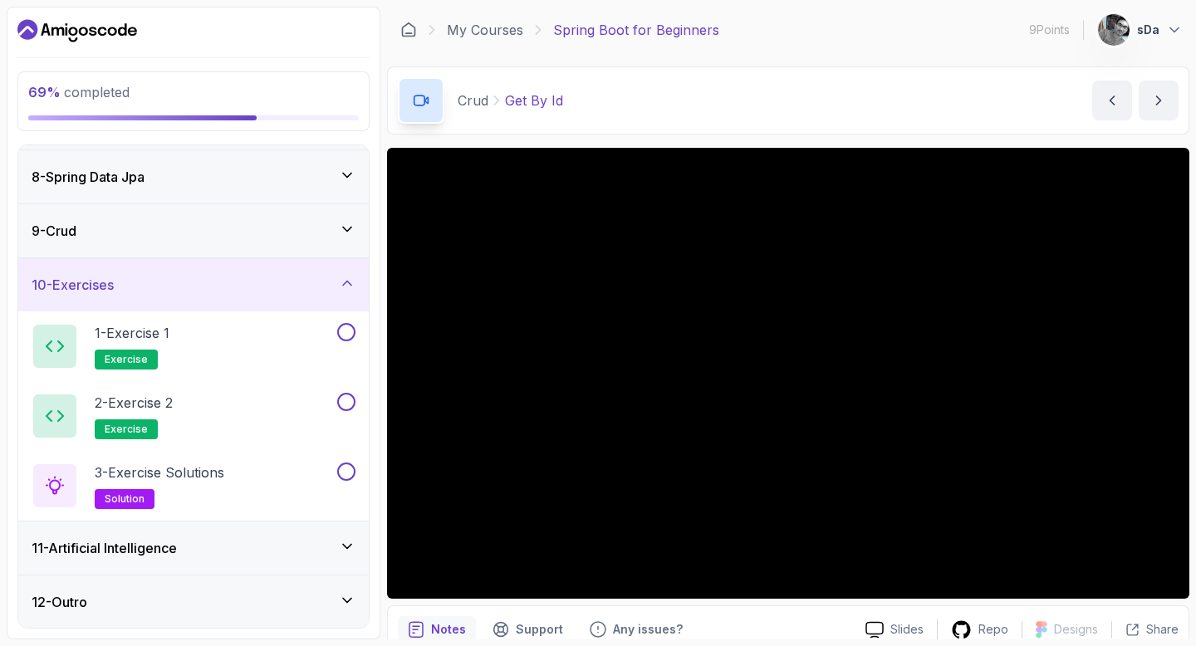
click at [351, 291] on div "10 - Exercises" at bounding box center [194, 285] width 324 height 20
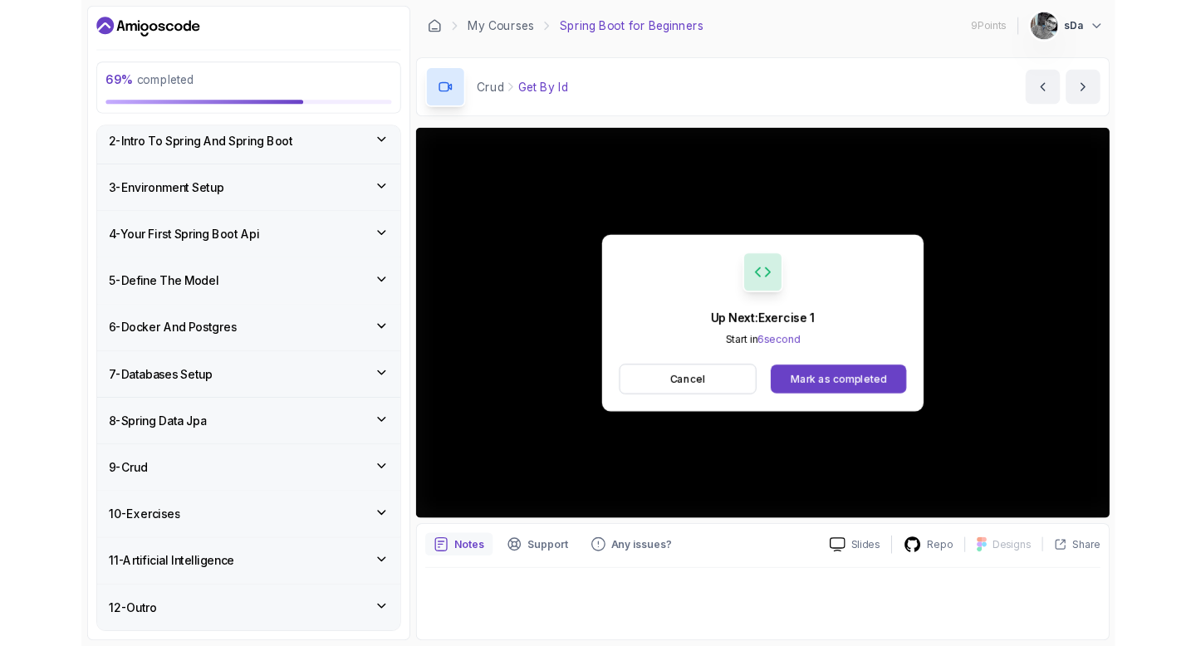
scroll to position [164, 0]
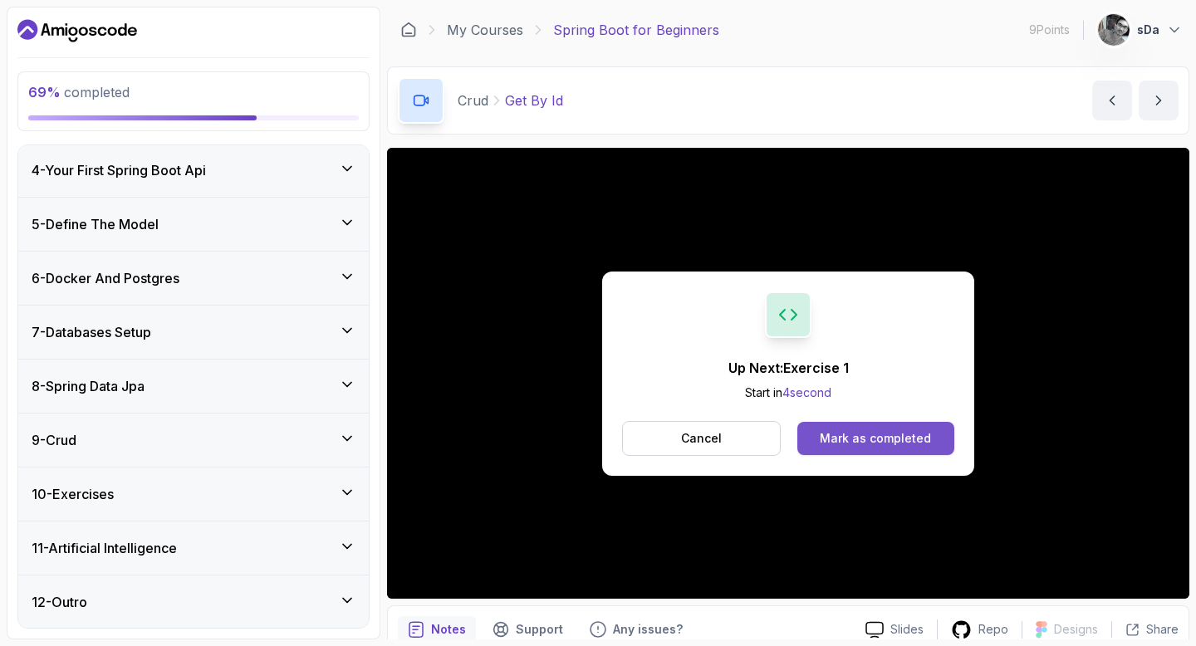
click at [864, 448] on button "Mark as completed" at bounding box center [876, 438] width 157 height 33
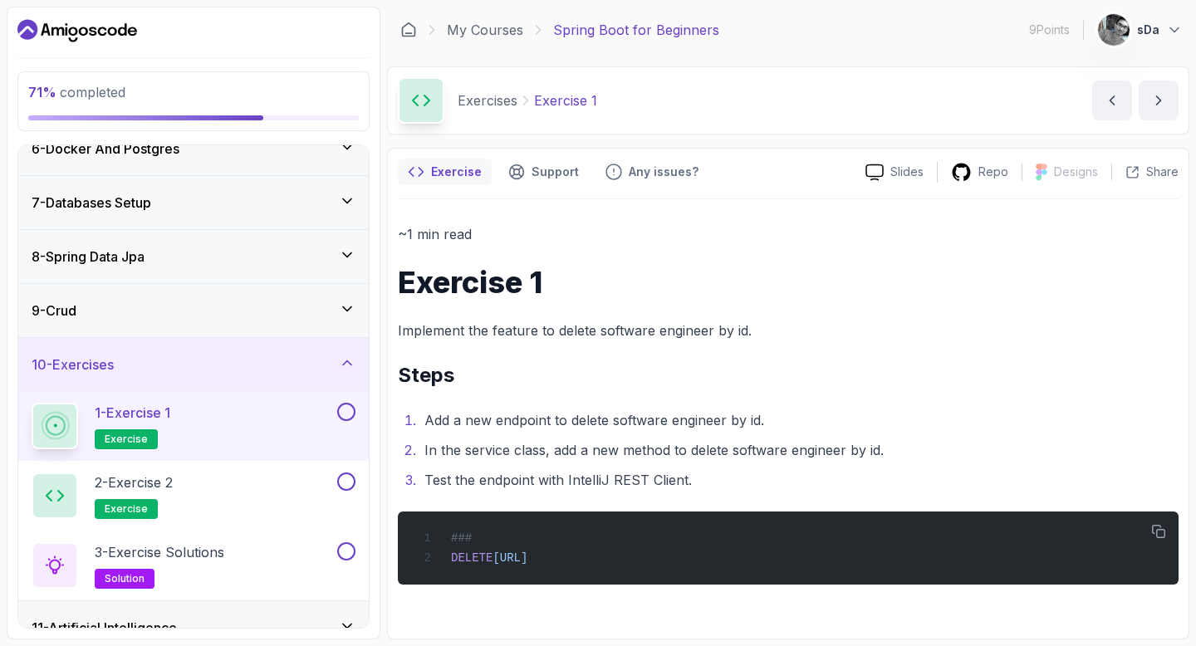
scroll to position [373, 0]
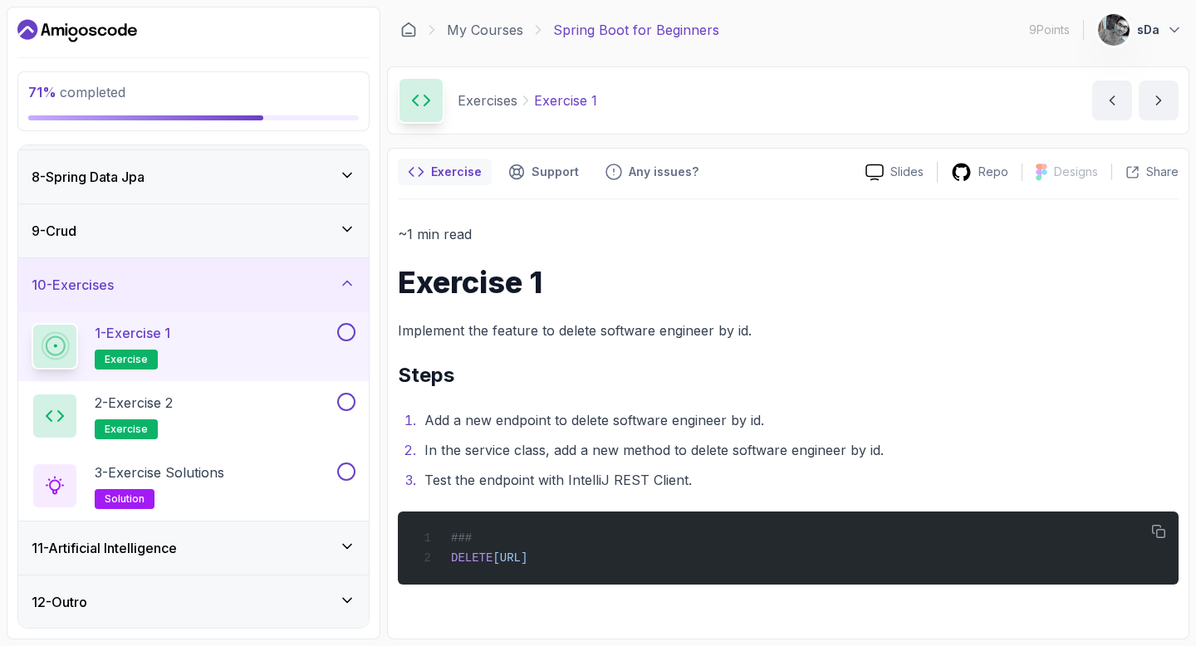
click at [346, 332] on button at bounding box center [346, 332] width 18 height 18
click at [333, 539] on div "11 - Artificial Intelligence" at bounding box center [194, 548] width 324 height 20
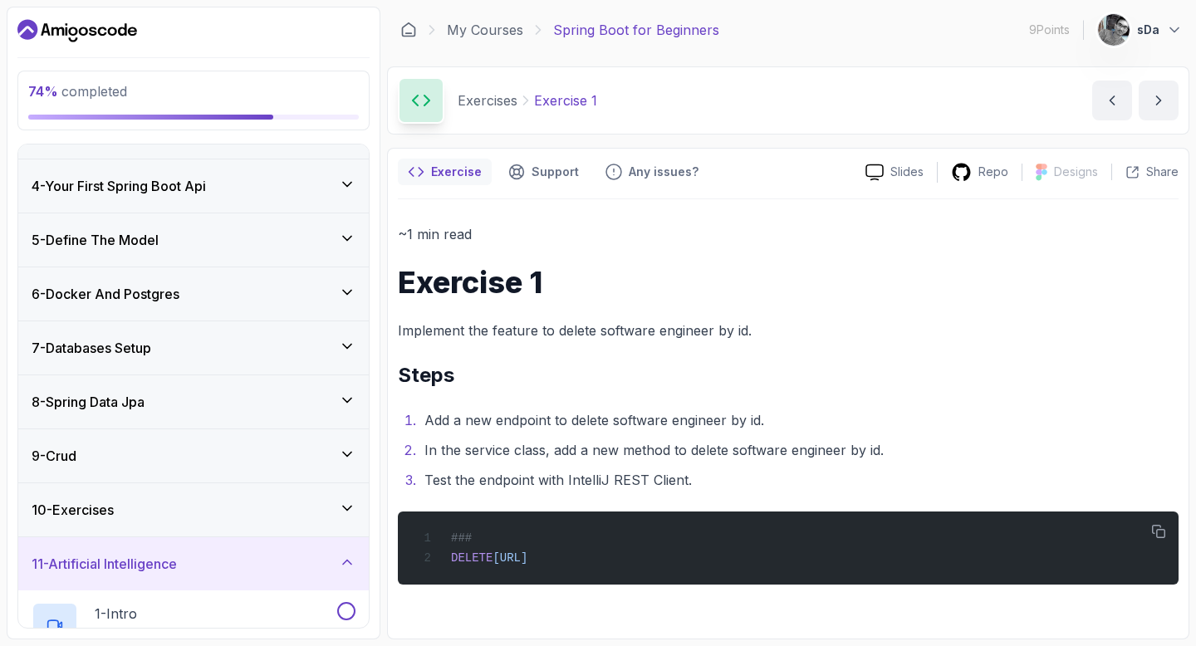
scroll to position [140, 0]
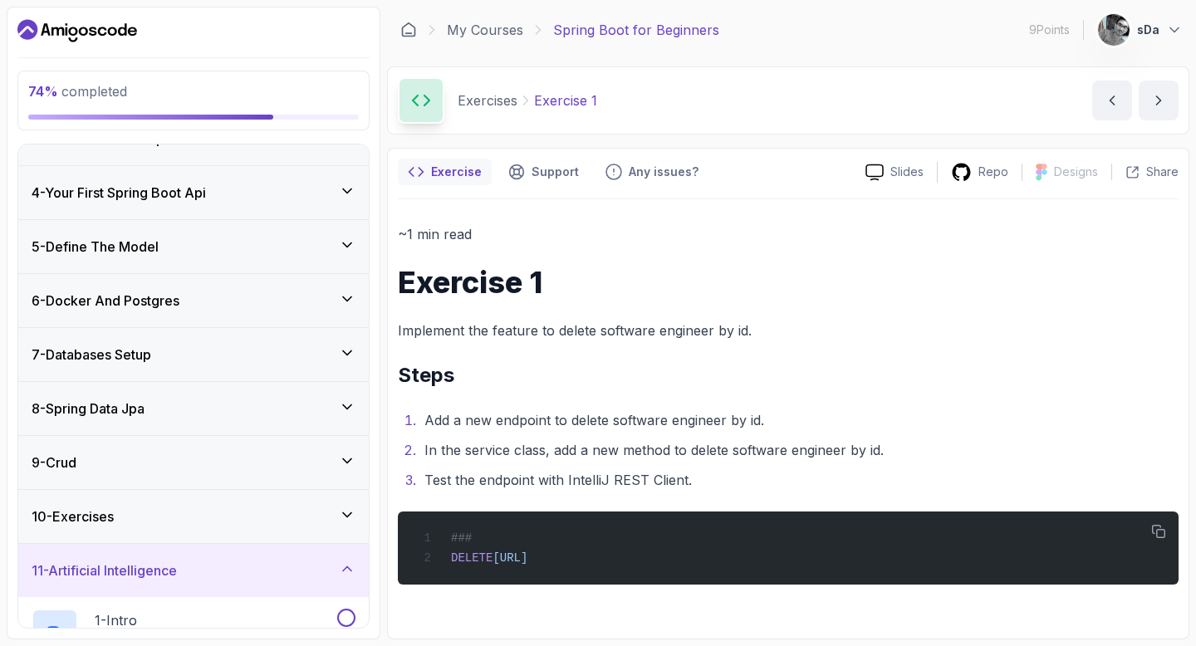
click at [346, 565] on icon at bounding box center [347, 569] width 17 height 17
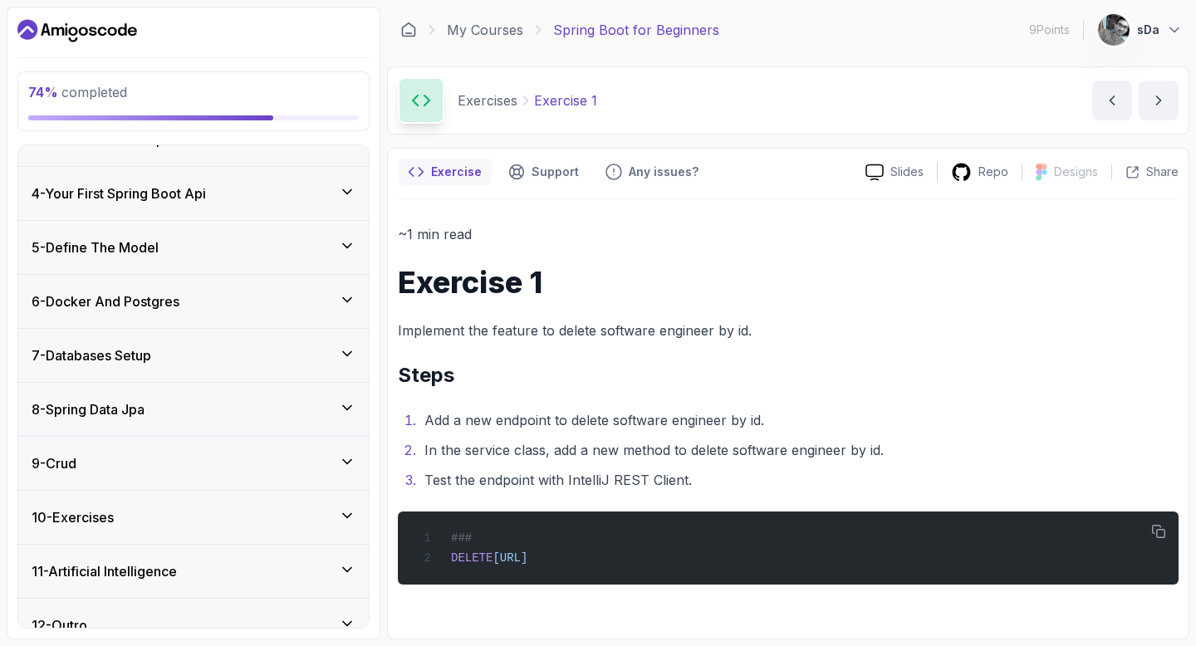
scroll to position [164, 0]
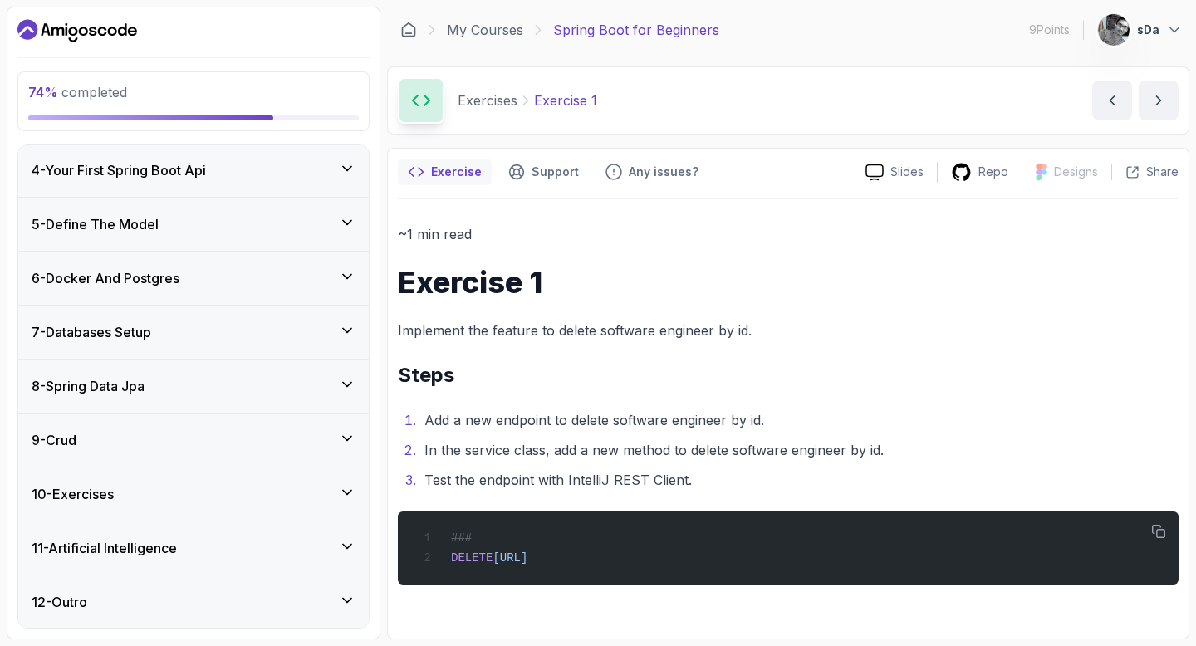
click at [354, 482] on div "10 - Exercises" at bounding box center [193, 494] width 351 height 53
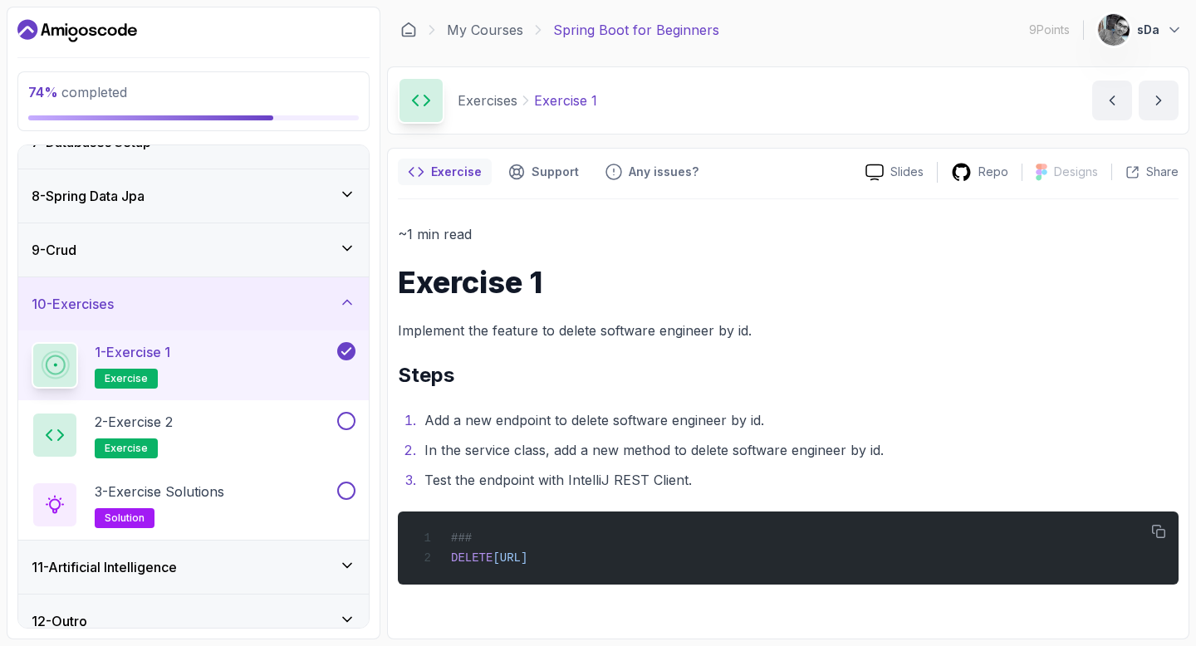
scroll to position [356, 0]
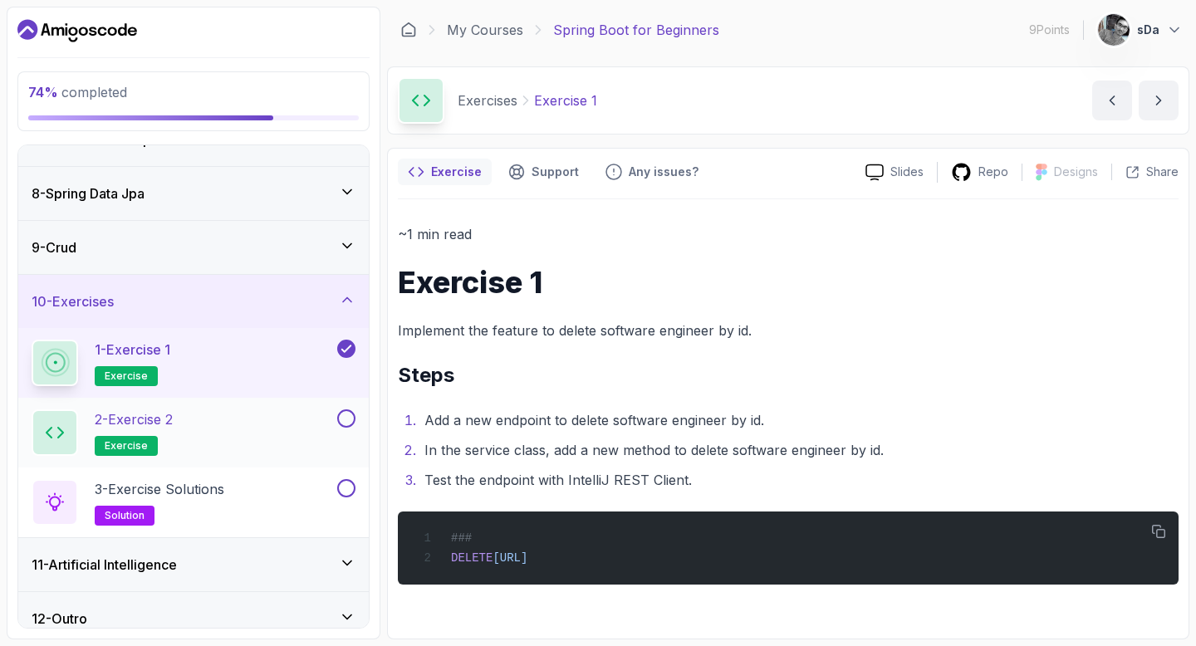
click at [220, 429] on div "2 - Exercise 2 exercise" at bounding box center [183, 433] width 302 height 47
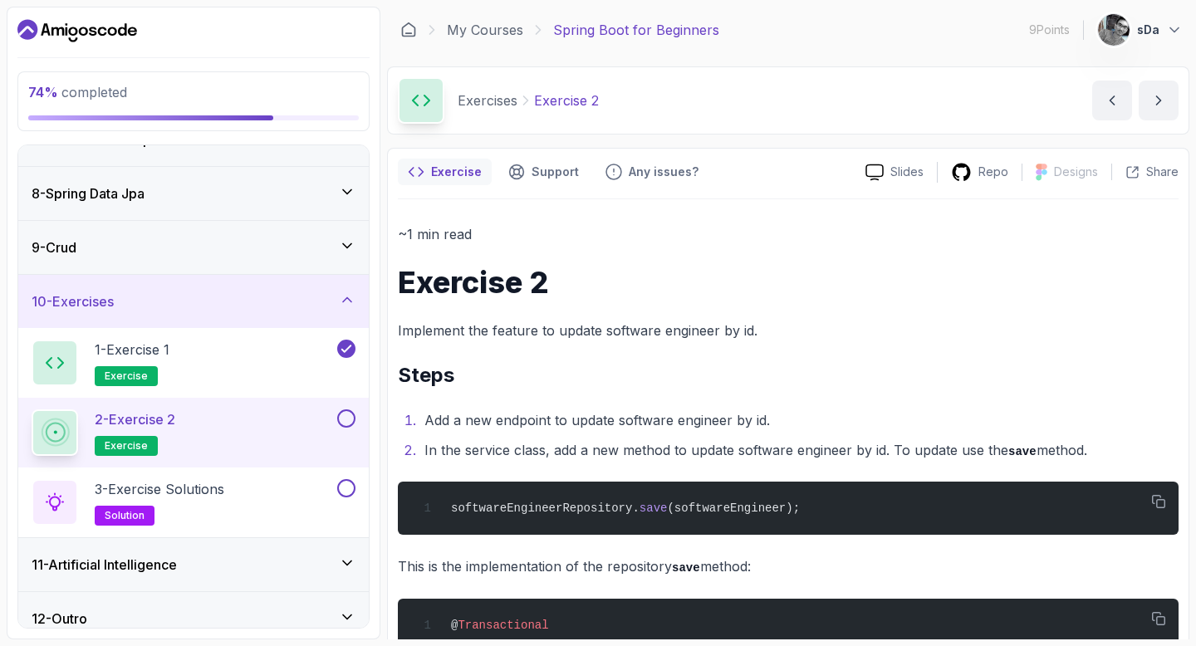
click at [161, 423] on p "2 - Exercise 2" at bounding box center [135, 420] width 81 height 20
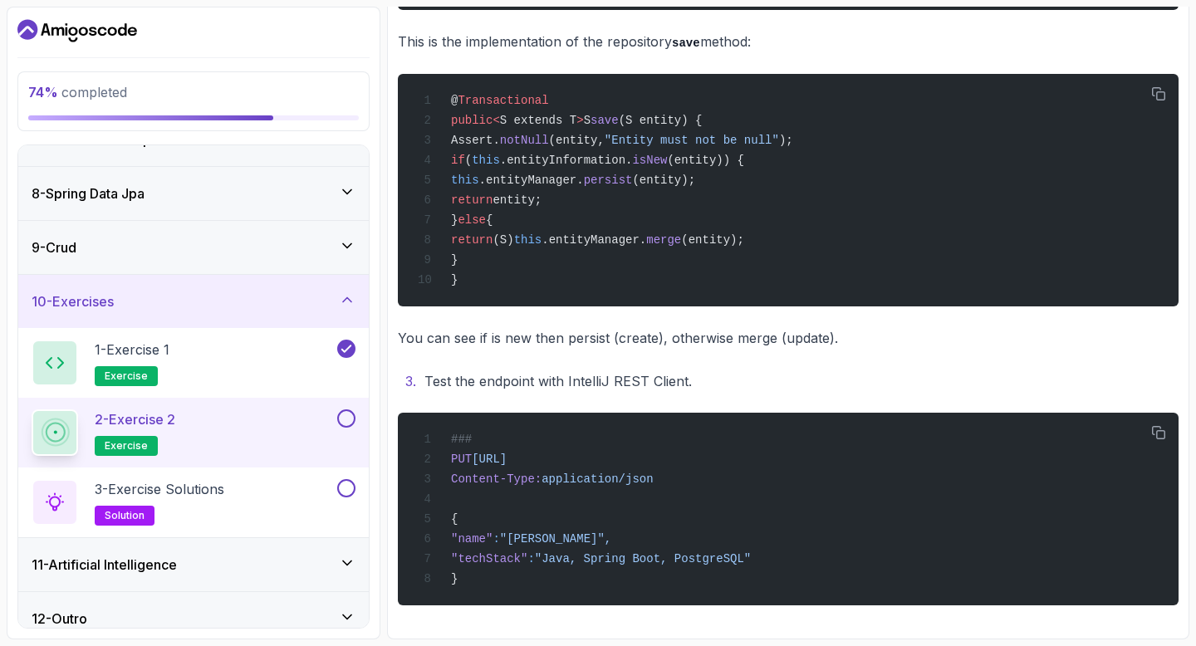
scroll to position [540, 0]
click at [349, 415] on button at bounding box center [346, 419] width 18 height 18
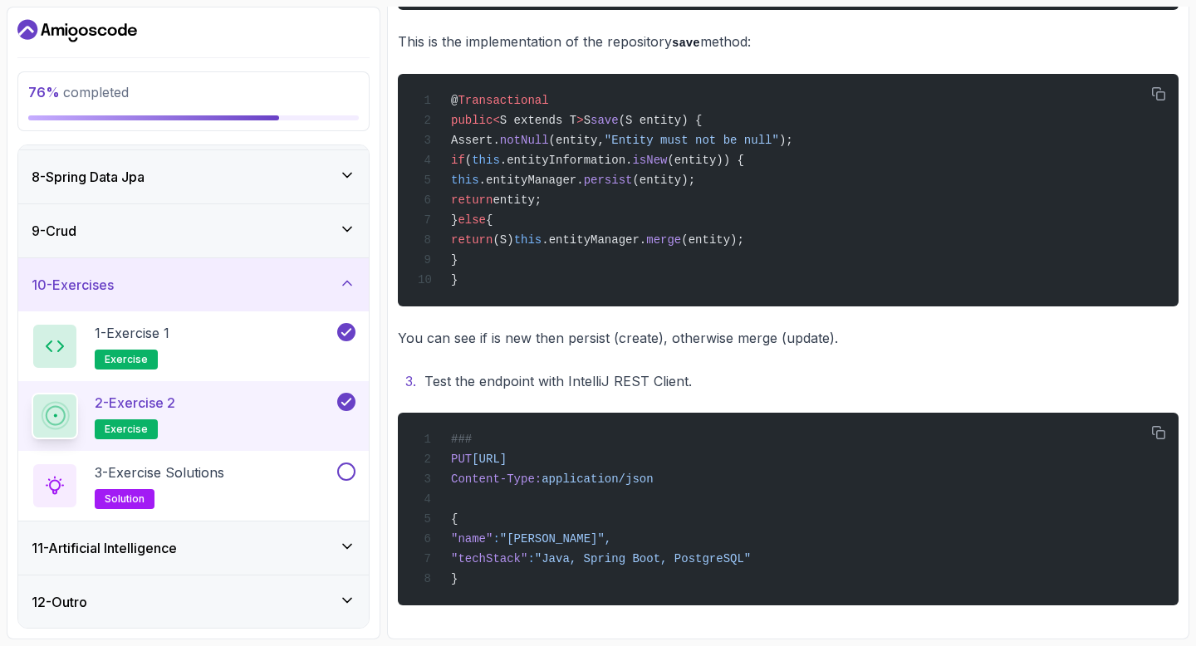
click at [333, 287] on div "10 - Exercises" at bounding box center [194, 285] width 324 height 20
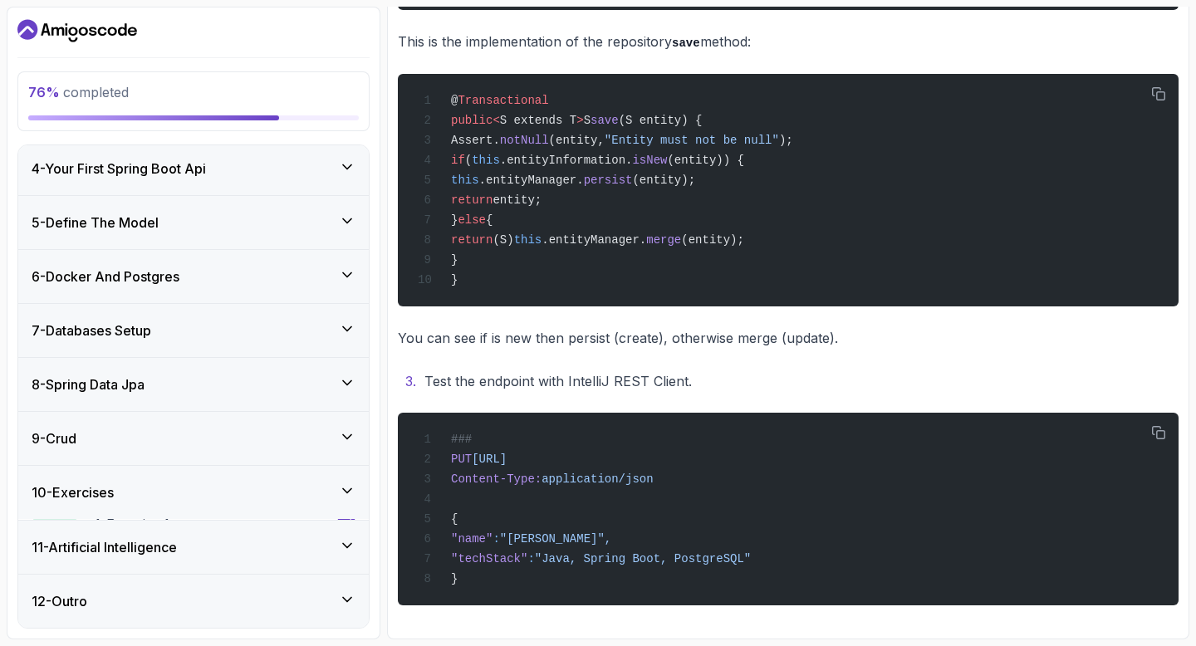
scroll to position [164, 0]
click at [287, 545] on div "11 - Artificial Intelligence" at bounding box center [194, 548] width 324 height 20
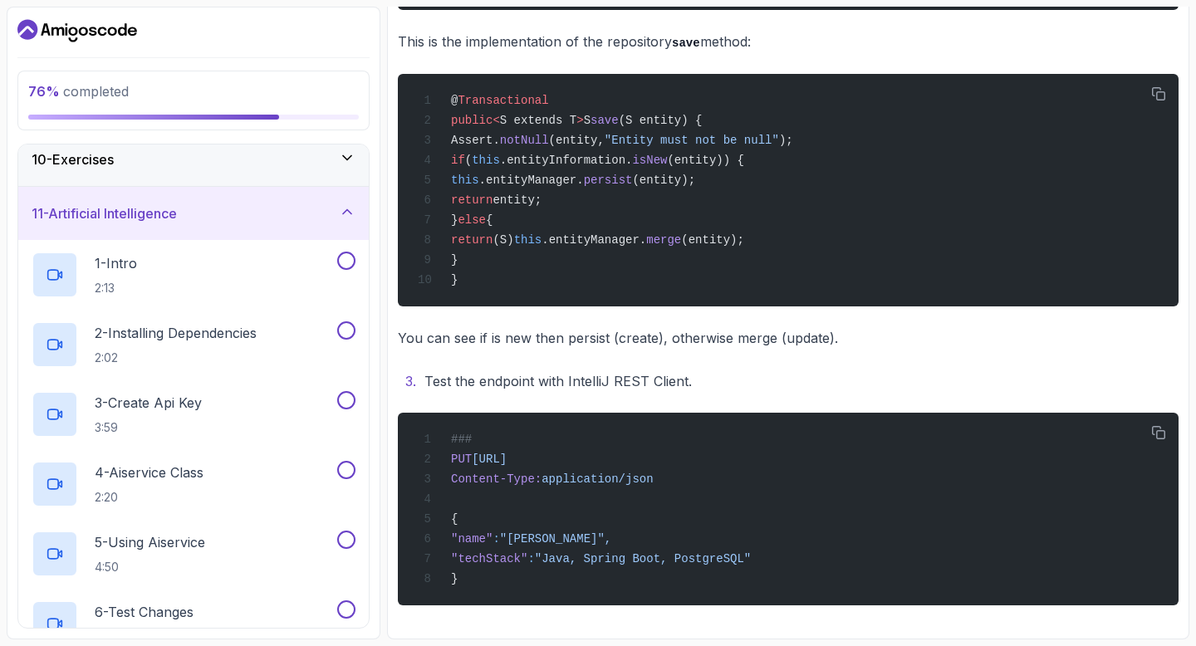
scroll to position [652, 0]
